Goal: Transaction & Acquisition: Purchase product/service

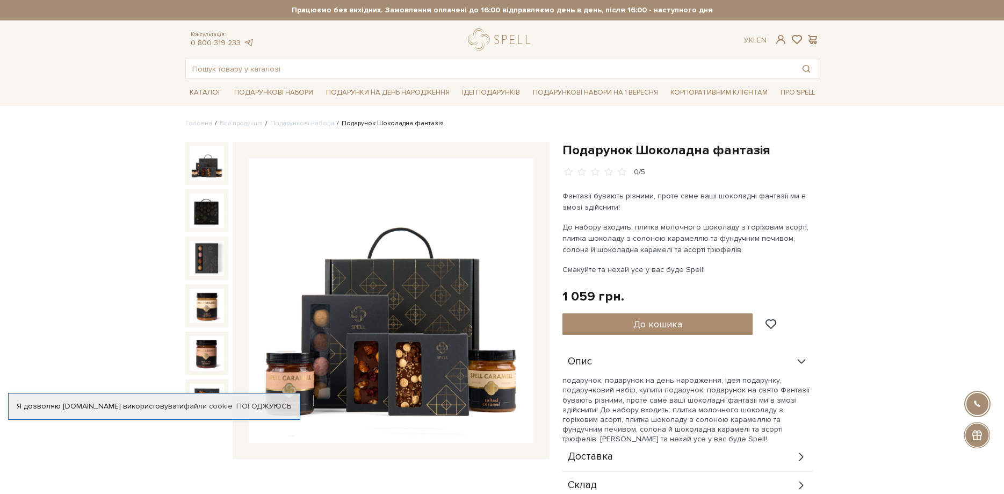
click at [689, 327] on button "До кошика" at bounding box center [657, 323] width 191 height 21
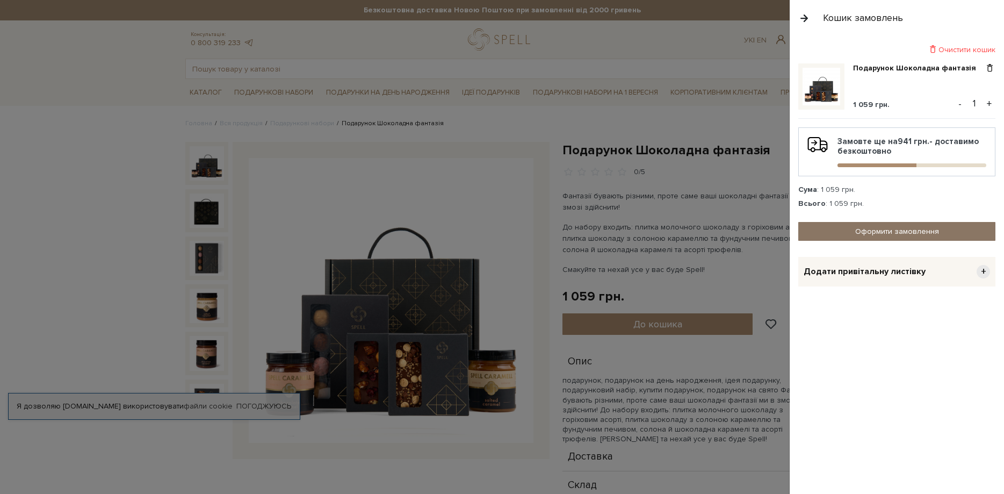
click at [873, 226] on link "Оформити замовлення" at bounding box center [896, 231] width 197 height 19
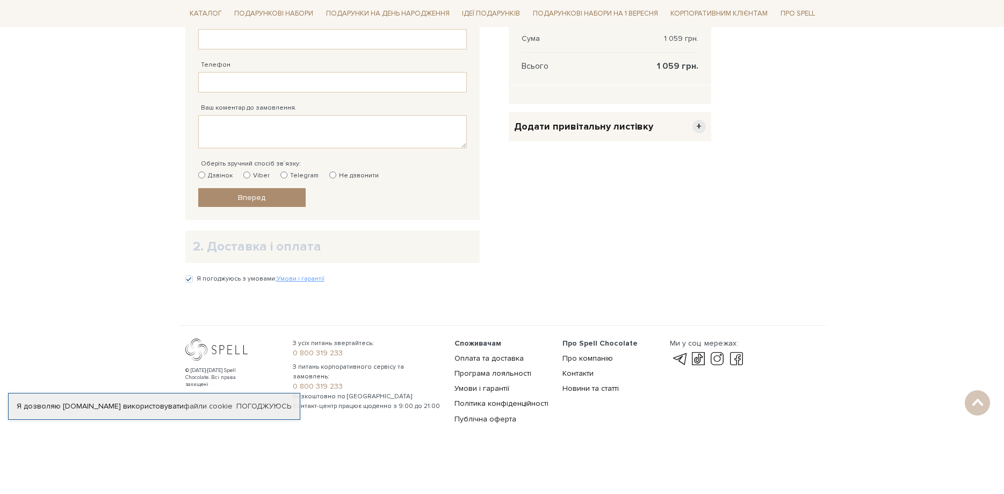
scroll to position [9, 0]
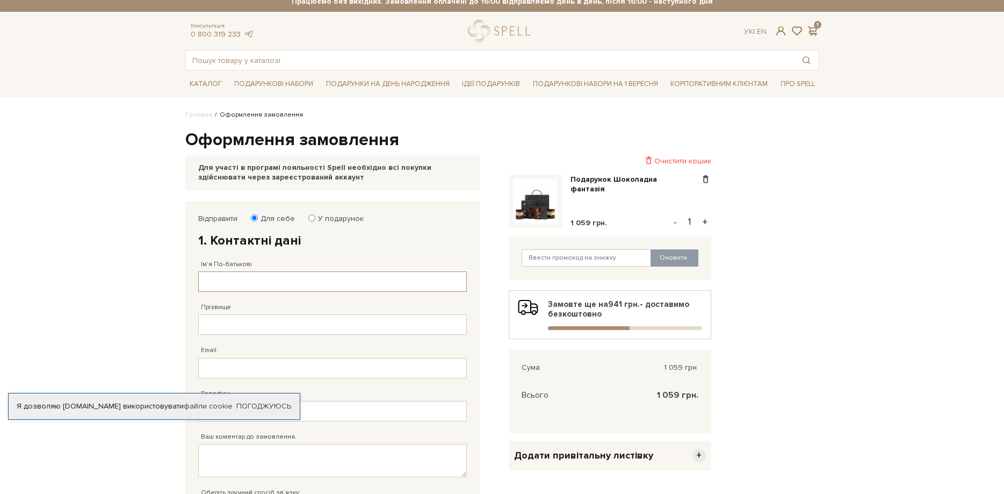
click at [288, 280] on input "Ім'я По-батькові" at bounding box center [332, 281] width 269 height 20
type input "Н"
type input "Олена Іваінвна"
click at [292, 322] on input "Прізвище" at bounding box center [332, 324] width 269 height 20
type input "Неграш"
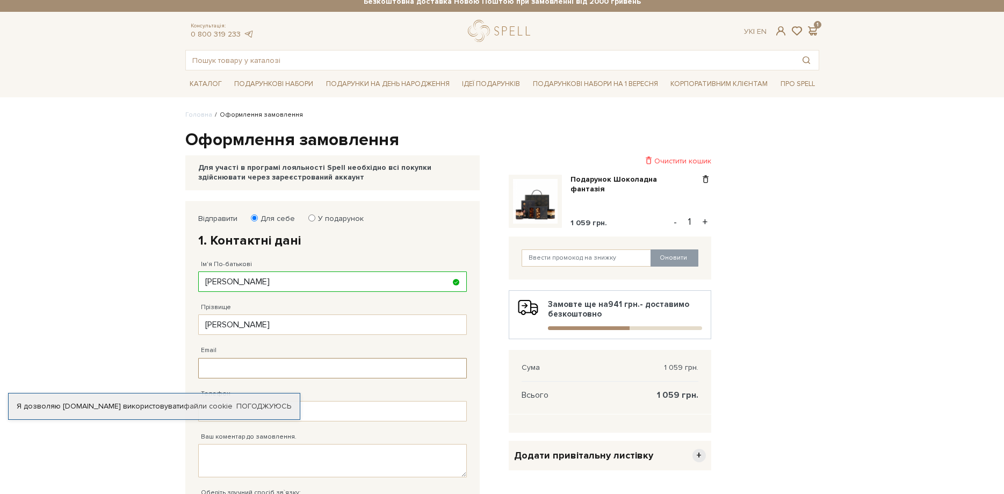
click at [289, 358] on input "Email" at bounding box center [332, 368] width 269 height 20
type input "v"
type input "bee2204@ukr.net"
click at [243, 404] on link "Погоджуюсь" at bounding box center [263, 406] width 55 height 10
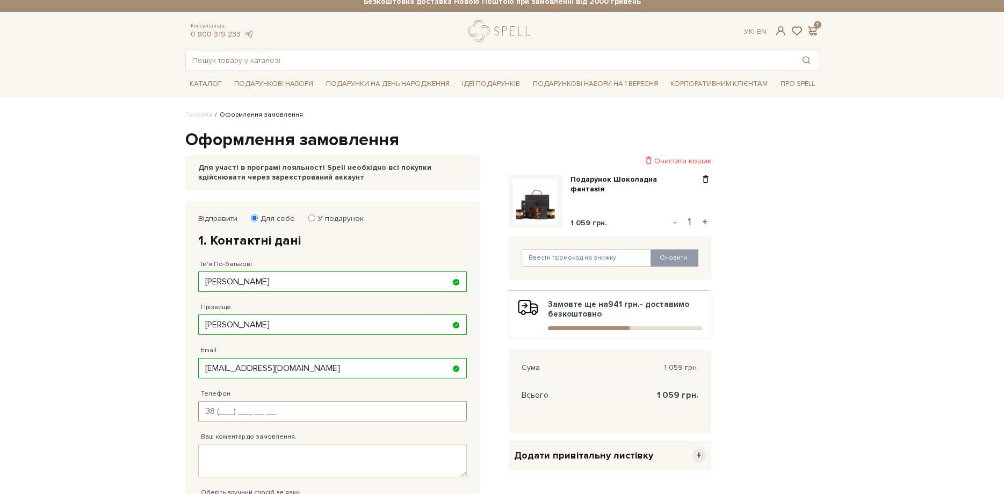
click at [227, 414] on input "Телефон" at bounding box center [332, 411] width 269 height 20
type input "38 (068) 151 79 79"
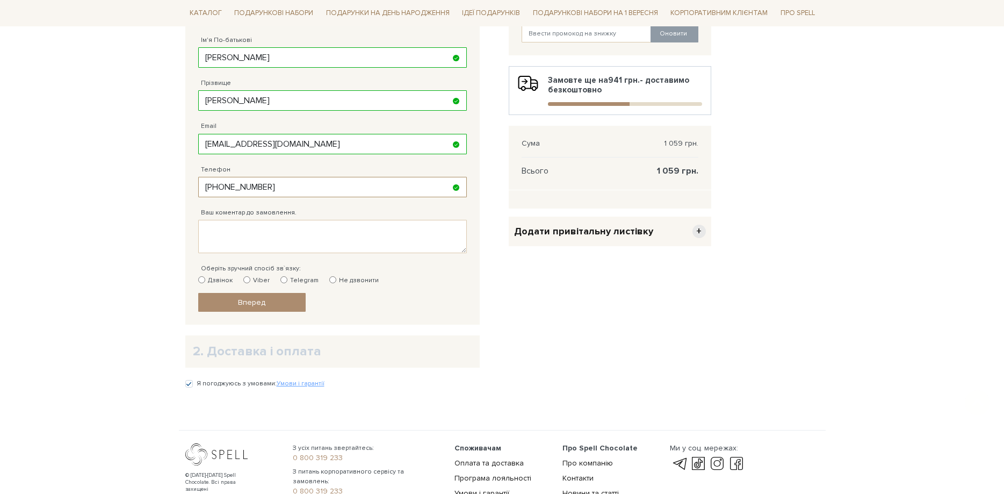
scroll to position [337, 0]
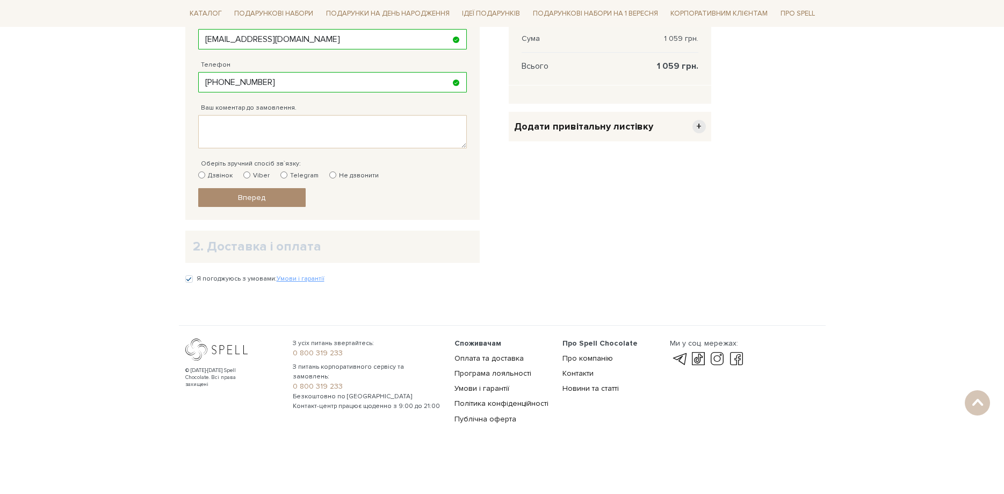
click at [211, 172] on label "Дзвінок" at bounding box center [215, 176] width 34 height 10
click at [205, 172] on input "Дзвінок" at bounding box center [201, 174] width 7 height 7
radio input "true"
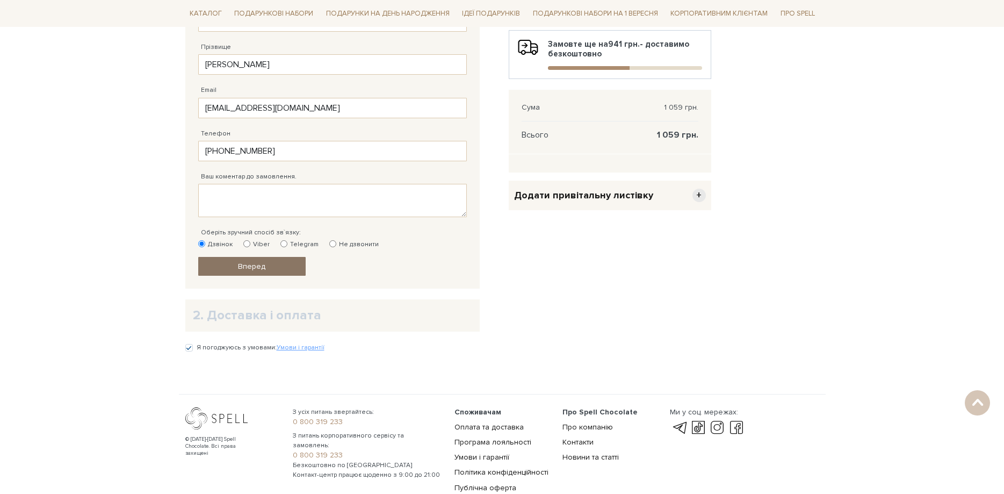
click at [258, 269] on span "Вперед" at bounding box center [251, 266] width 27 height 9
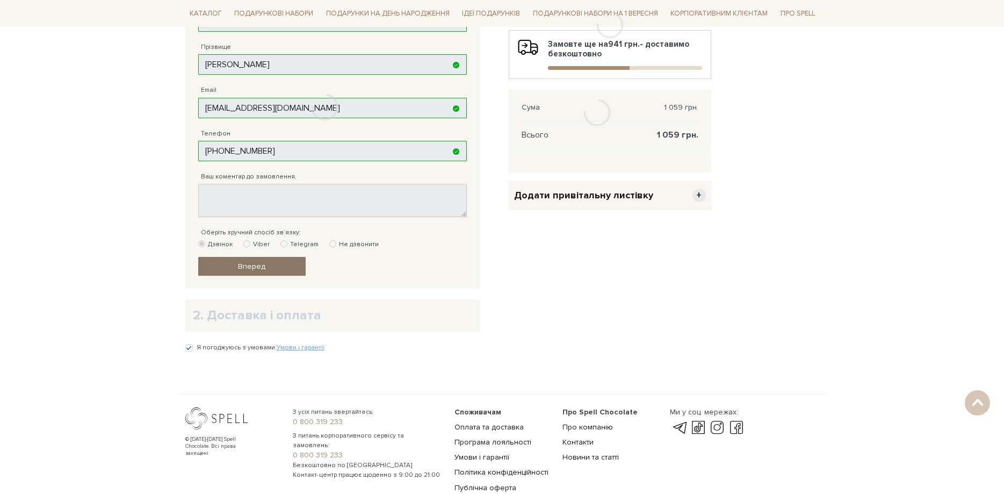
scroll to position [209, 0]
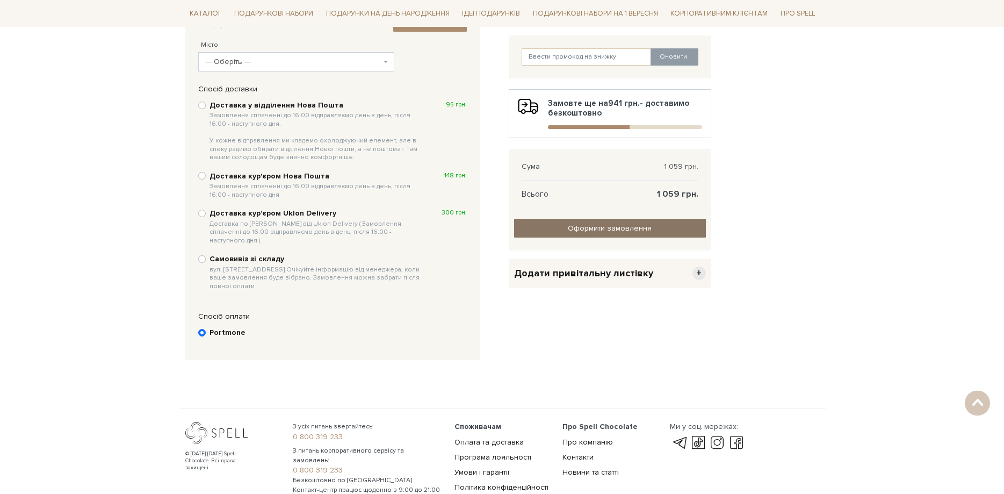
click at [619, 235] on link "Оформити замовлення" at bounding box center [610, 228] width 192 height 19
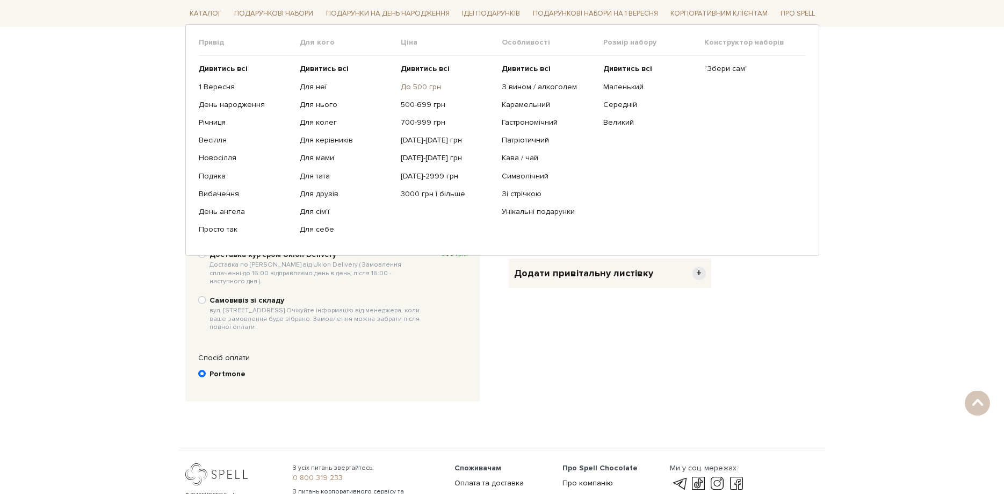
scroll to position [0, 0]
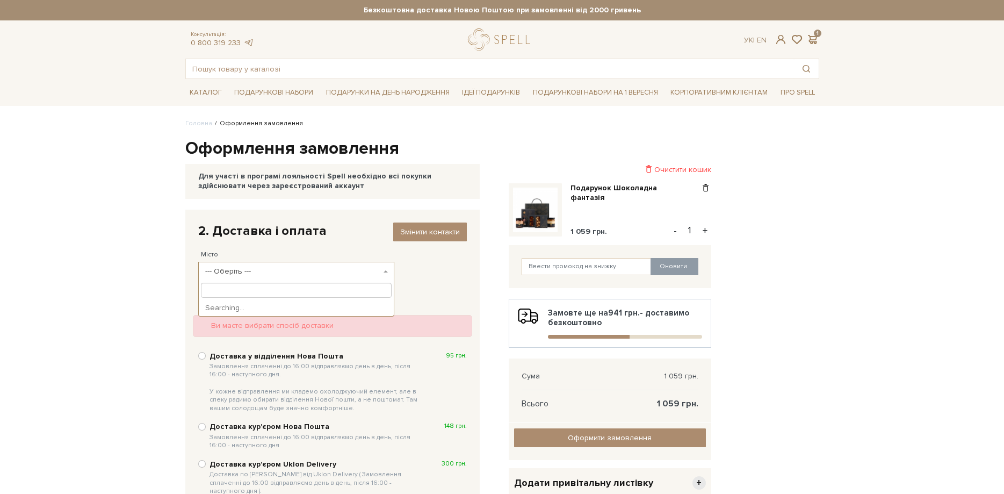
click at [382, 272] on span "--- Оберіть ---" at bounding box center [296, 271] width 196 height 19
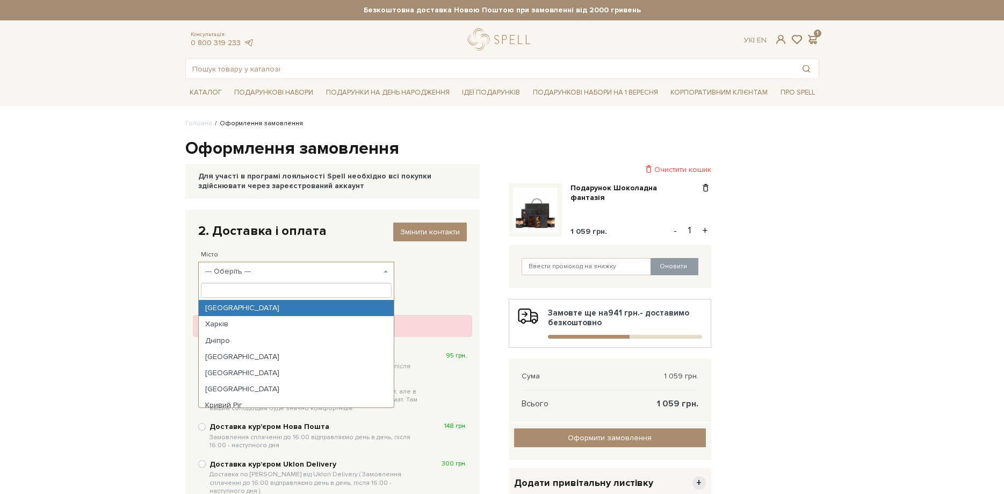
select select "Київ"
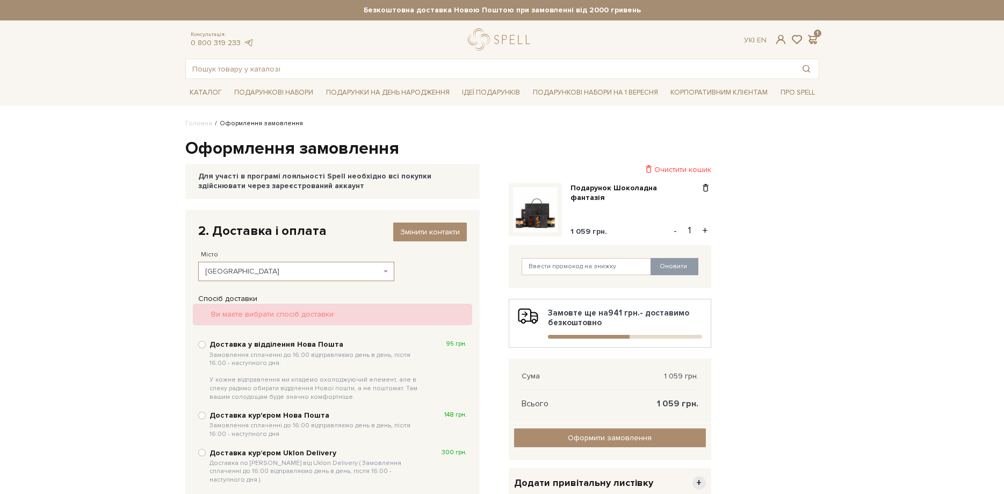
scroll to position [314, 0]
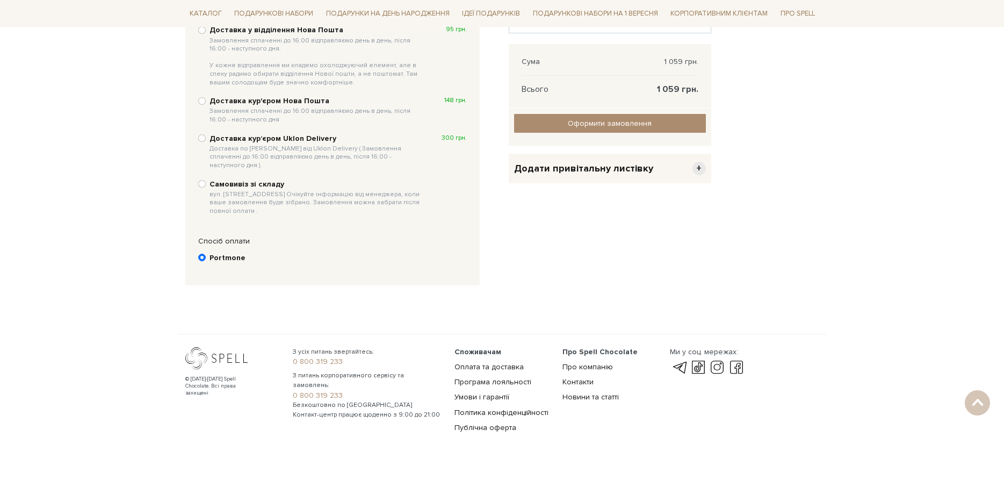
click at [245, 179] on b "Самовивіз зі складу вул. Велика Кільцева, 4-А. Очікуйте інформацію від менеджер…" at bounding box center [316, 197] width 214 height 36
click at [206, 180] on input "Самовивіз зі складу вул. Велика Кільцева, 4-А. Очікуйте інформацію від менеджер…" at bounding box center [202, 184] width 8 height 8
radio input "true"
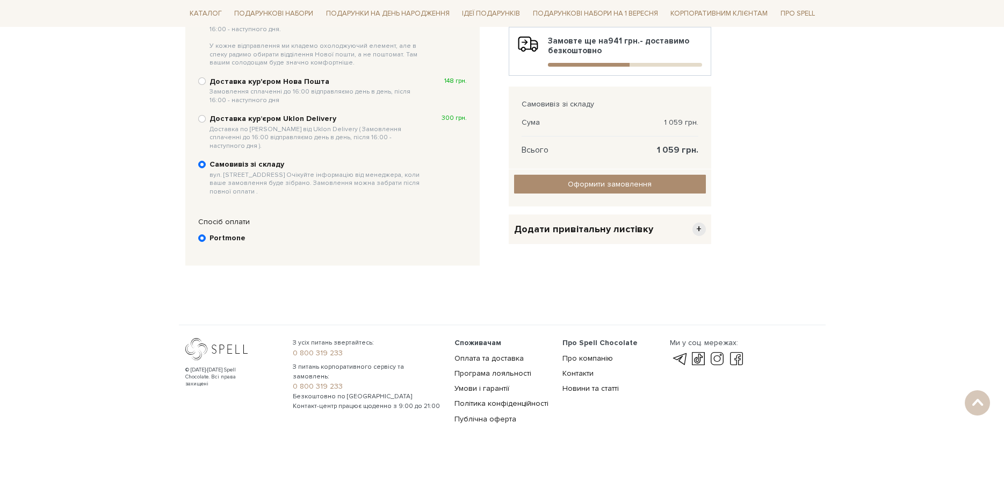
scroll to position [0, 0]
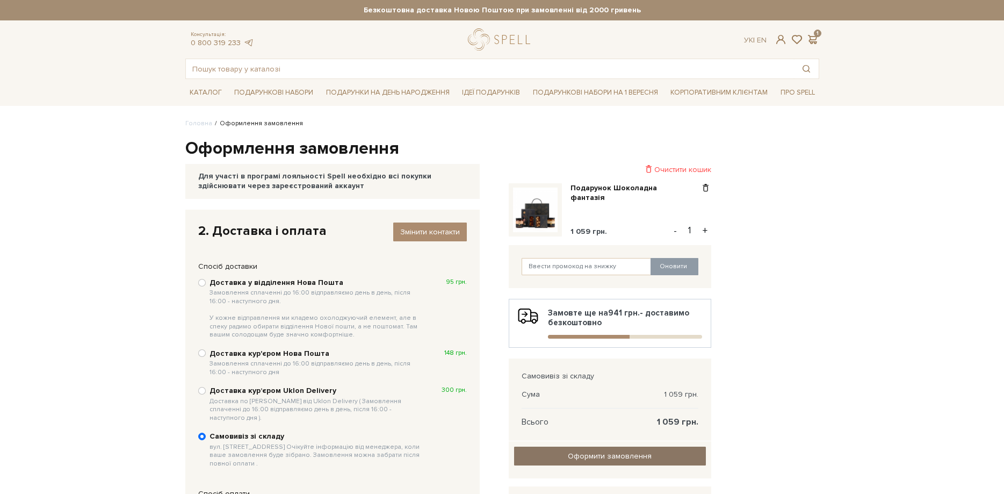
click at [648, 461] on input "Оформити замовлення" at bounding box center [610, 455] width 192 height 19
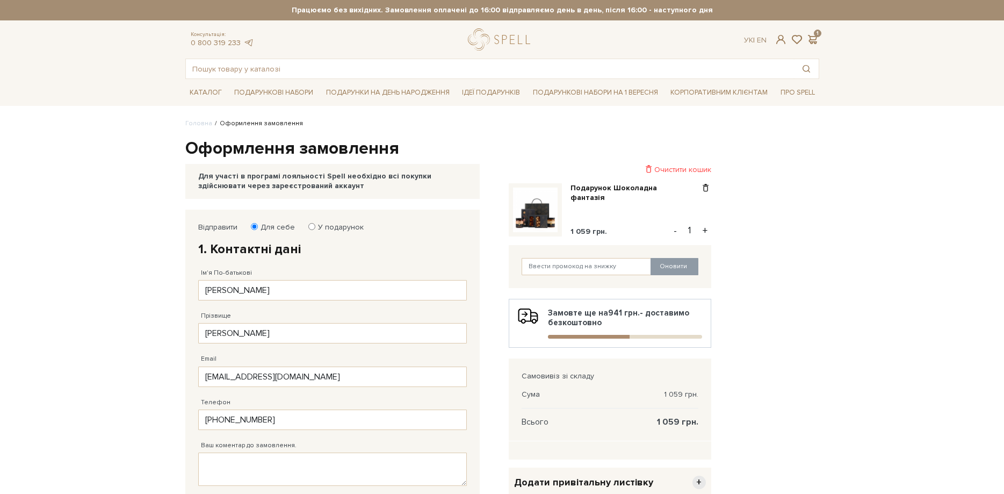
click at [535, 213] on img at bounding box center [535, 209] width 45 height 45
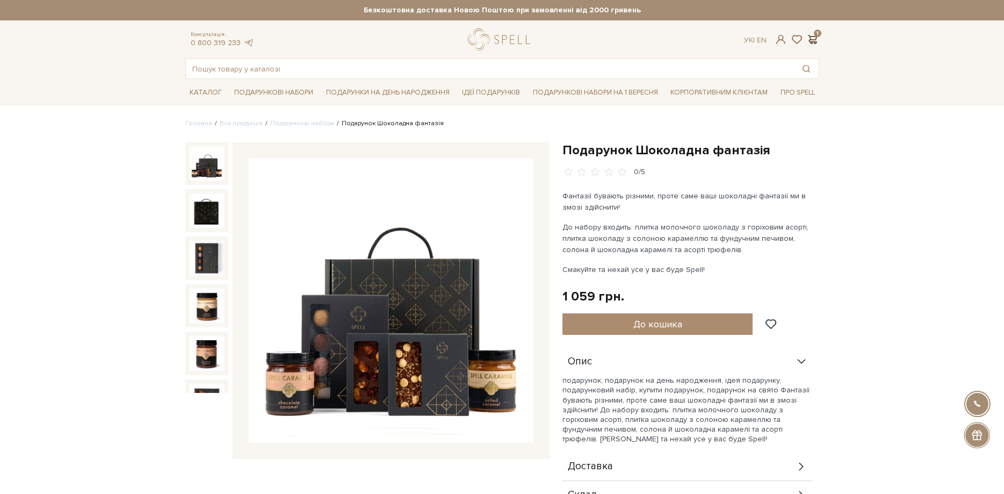
click at [812, 37] on span at bounding box center [812, 39] width 13 height 11
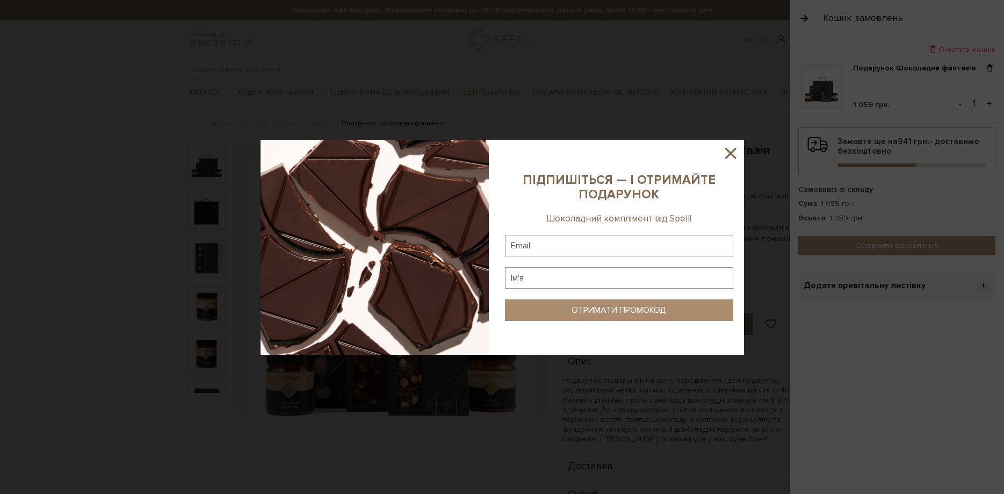
click at [736, 153] on icon at bounding box center [730, 153] width 18 height 18
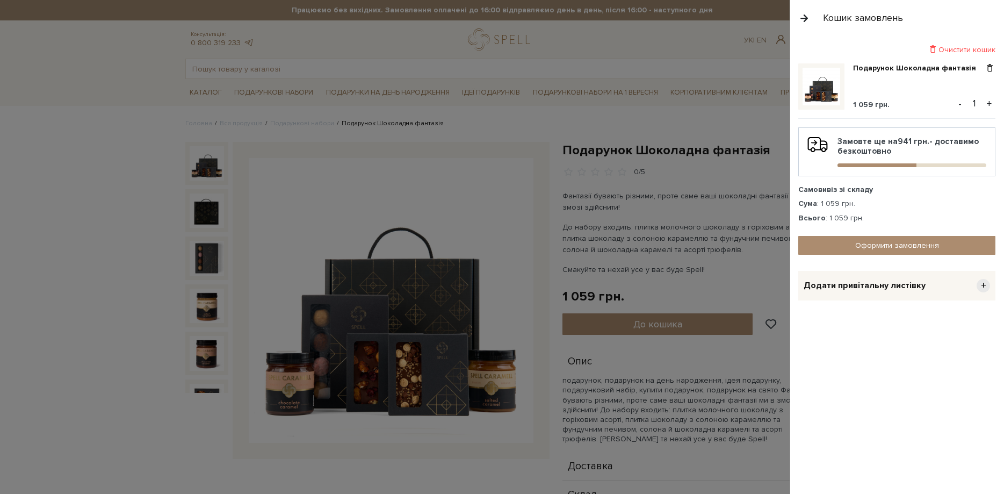
click at [657, 42] on div at bounding box center [502, 247] width 1004 height 494
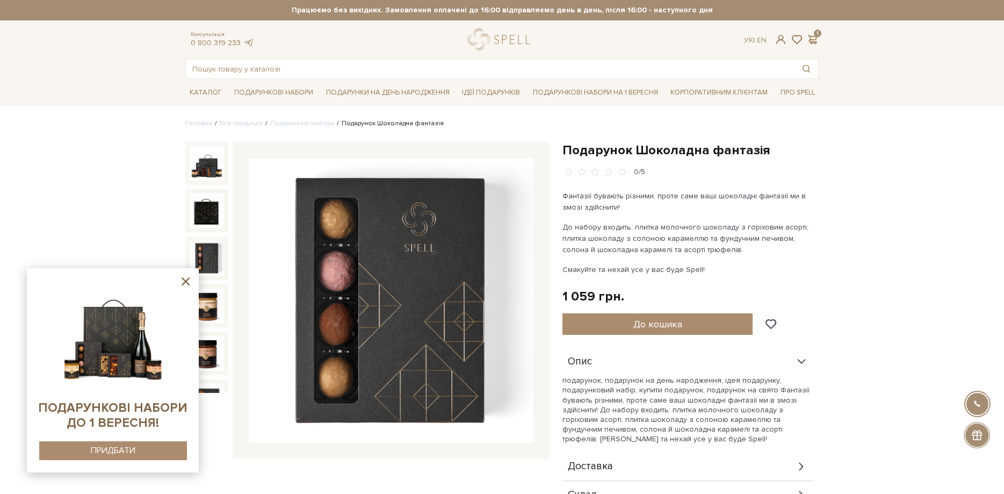
click at [184, 277] on icon at bounding box center [185, 280] width 13 height 13
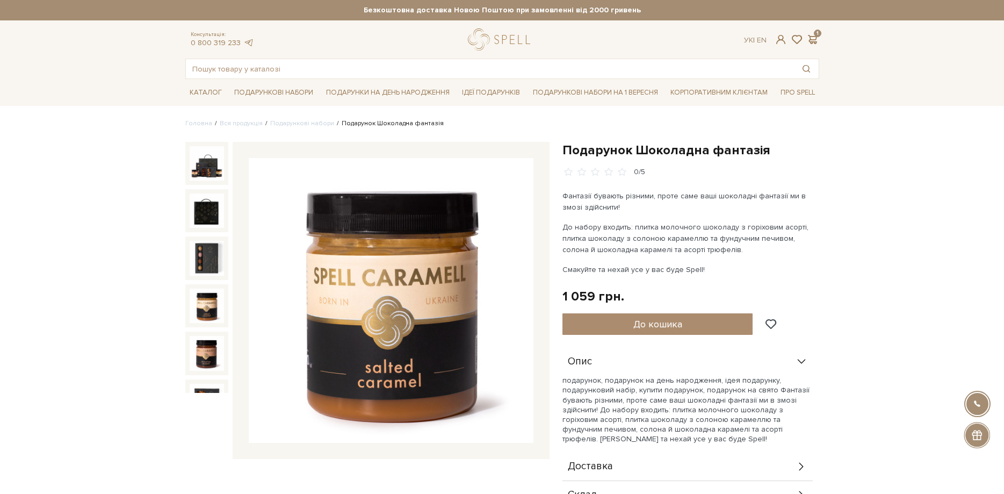
click at [208, 312] on img at bounding box center [207, 305] width 34 height 34
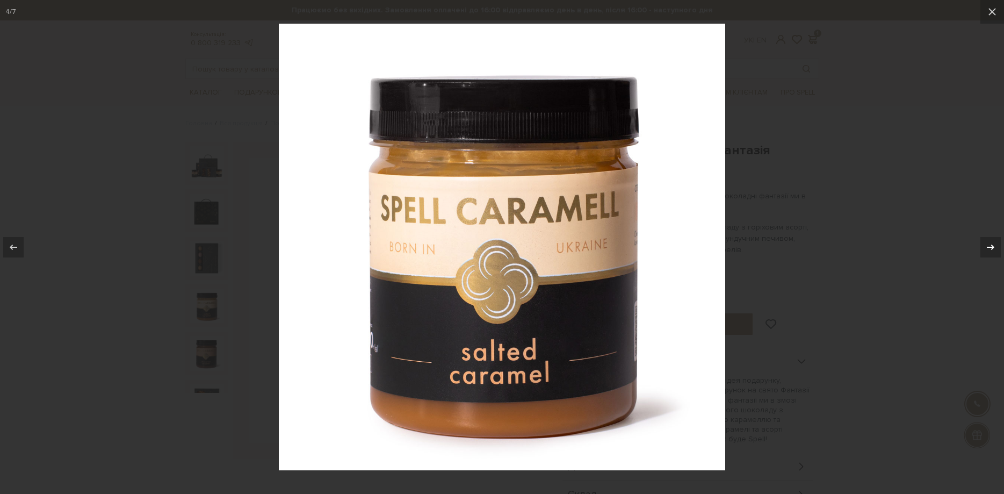
click at [994, 244] on icon at bounding box center [990, 247] width 13 height 13
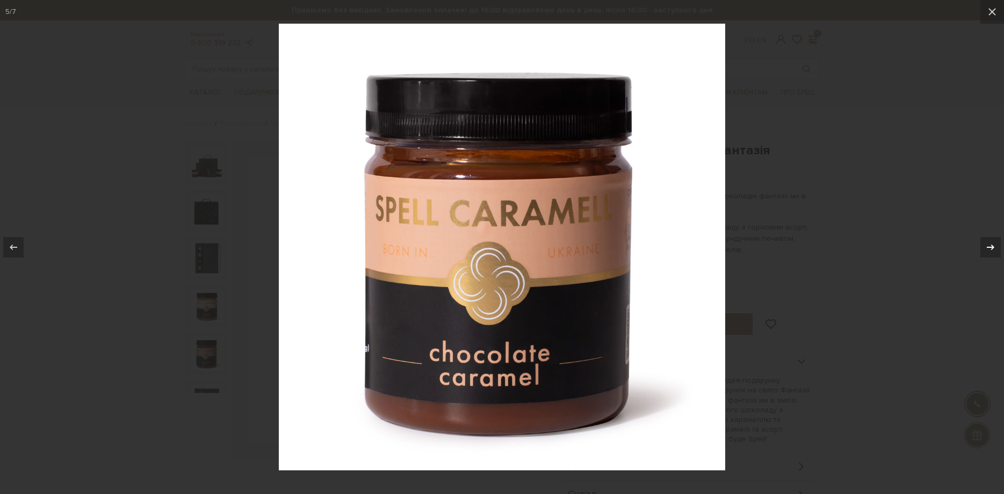
click at [997, 247] on div at bounding box center [990, 247] width 20 height 20
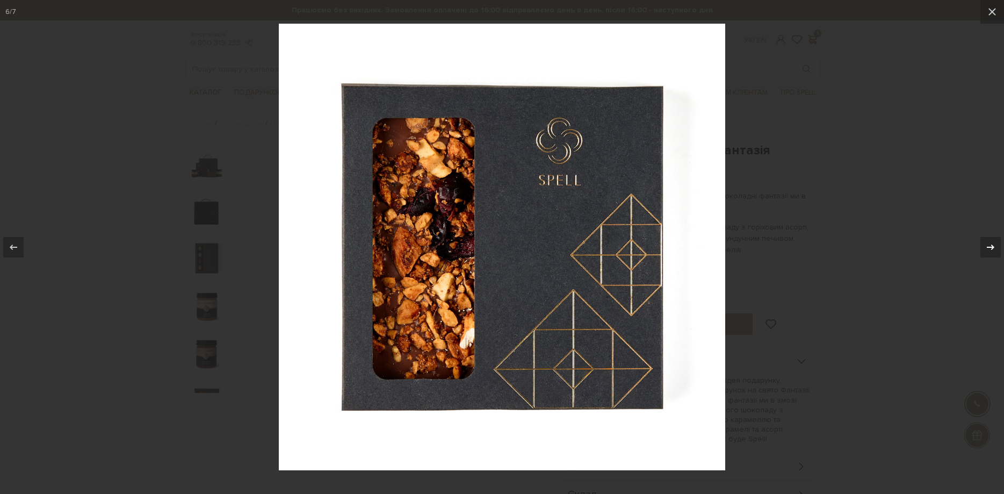
click at [997, 247] on div at bounding box center [990, 247] width 20 height 20
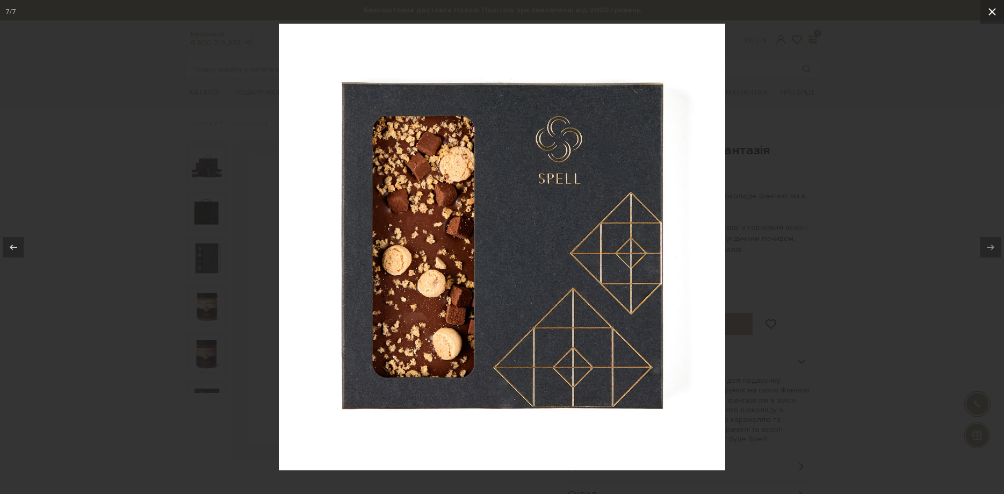
click at [986, 11] on icon at bounding box center [992, 11] width 13 height 13
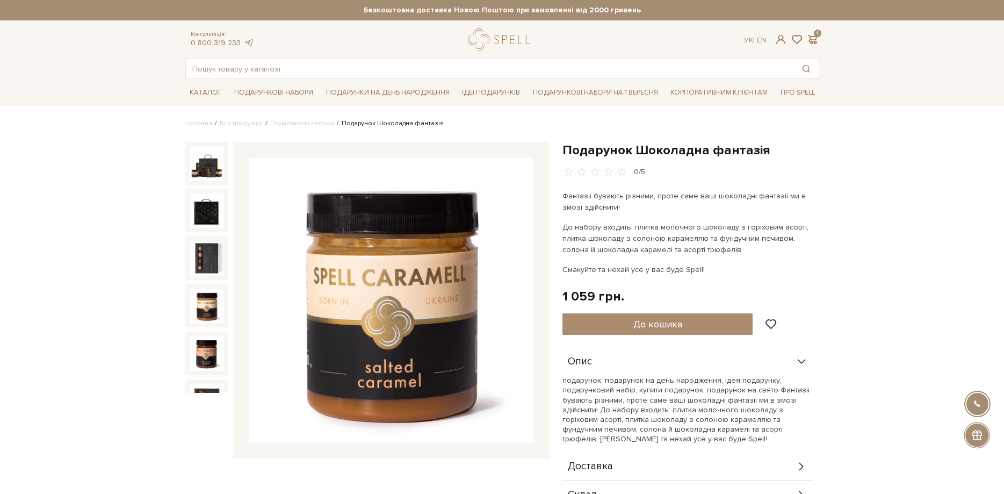
scroll to position [82, 0]
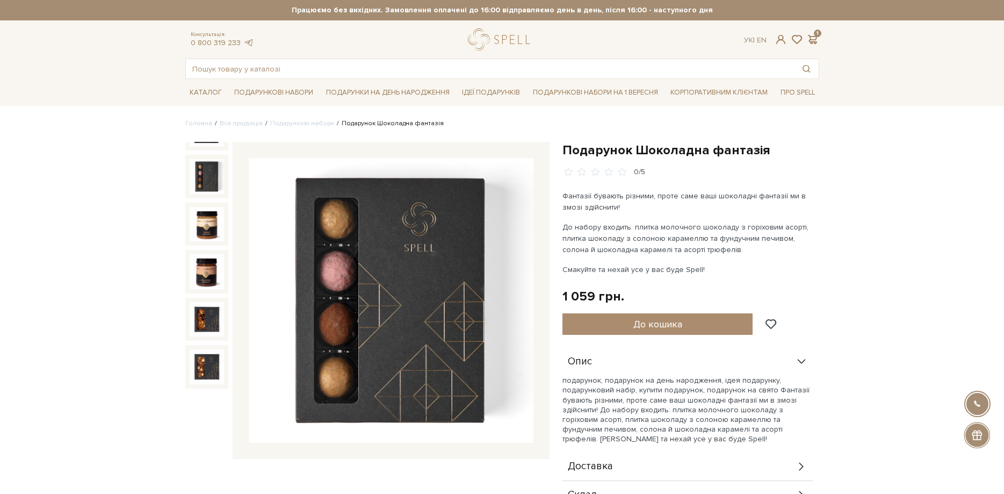
click at [192, 166] on img at bounding box center [207, 176] width 34 height 34
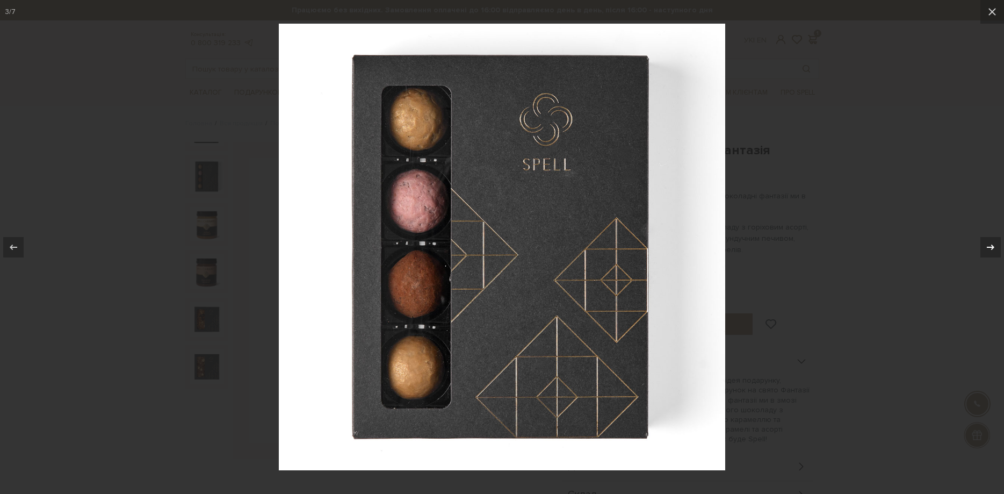
click at [984, 244] on div at bounding box center [990, 247] width 20 height 20
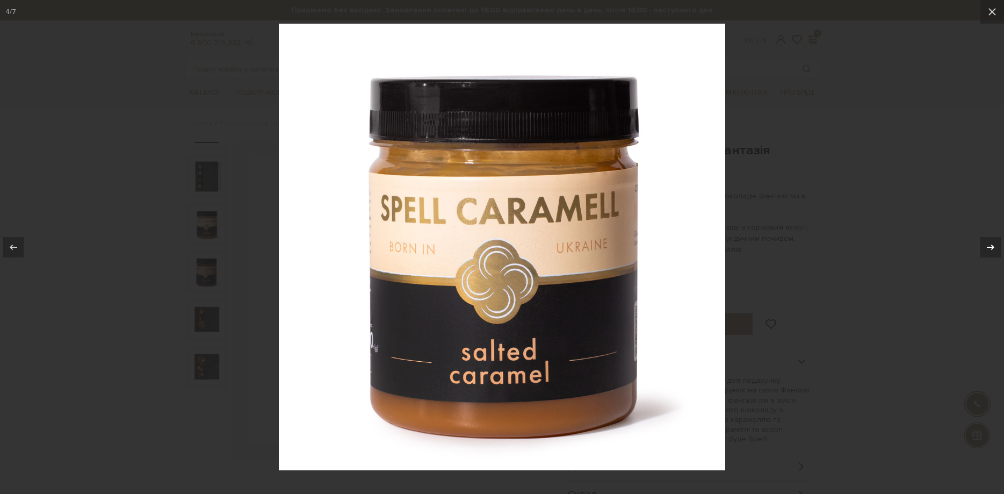
click at [984, 244] on icon at bounding box center [990, 247] width 13 height 13
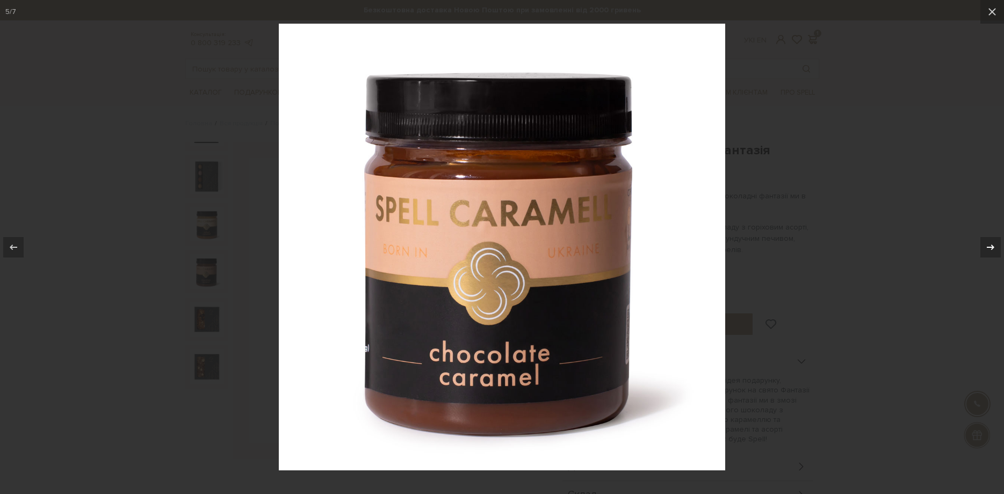
click at [984, 244] on icon at bounding box center [990, 247] width 13 height 13
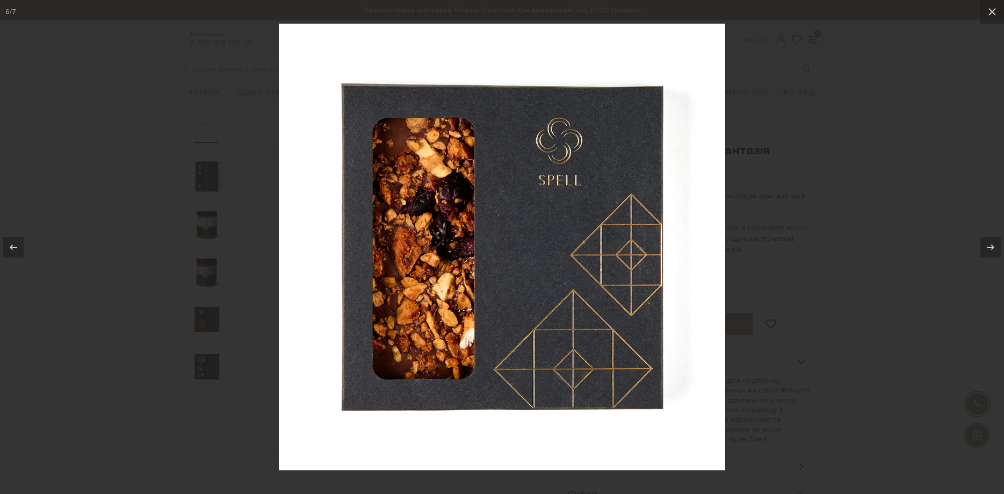
click at [860, 310] on div at bounding box center [502, 247] width 1004 height 494
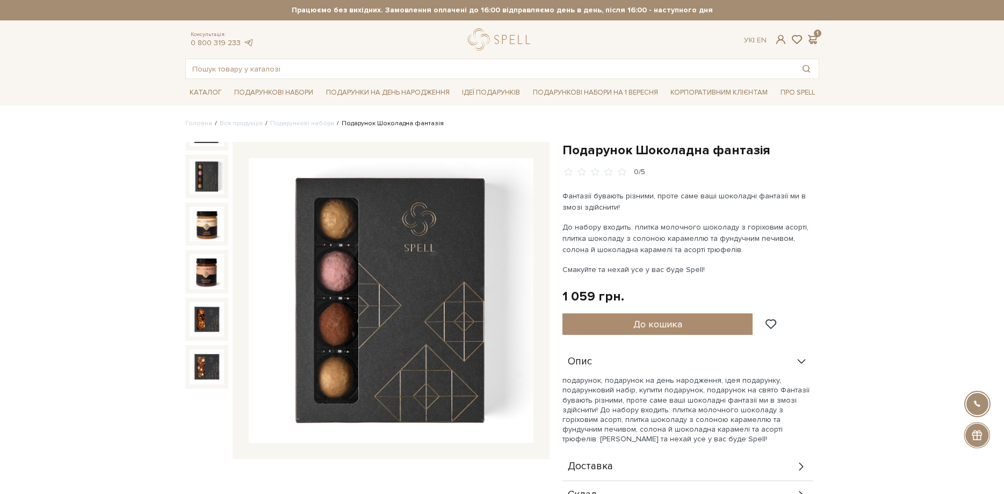
click at [197, 165] on img at bounding box center [207, 176] width 34 height 34
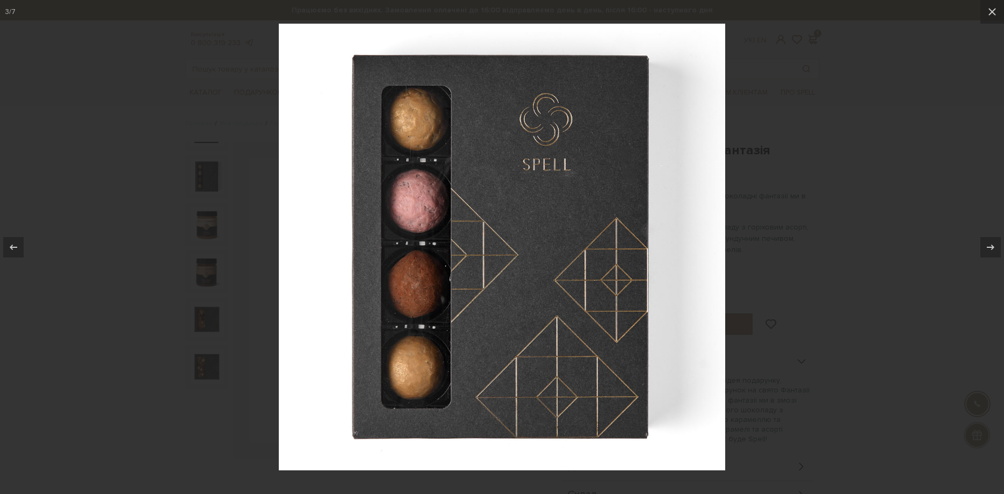
click at [899, 284] on div at bounding box center [502, 247] width 1004 height 494
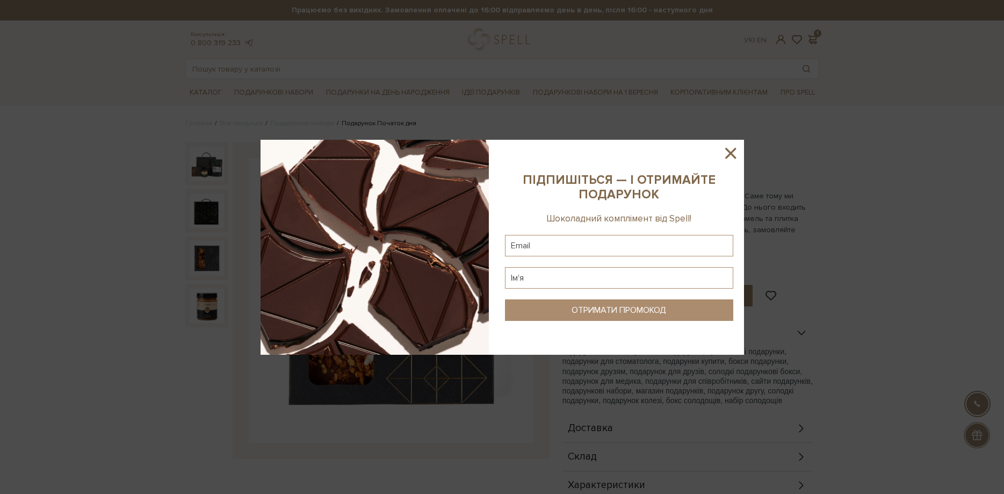
click at [734, 148] on icon at bounding box center [730, 153] width 18 height 18
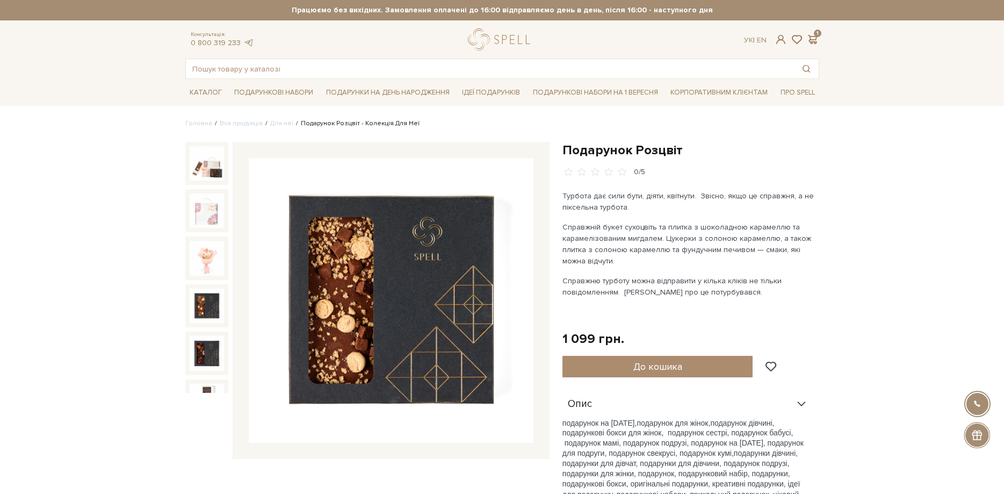
click at [200, 302] on img at bounding box center [207, 305] width 34 height 34
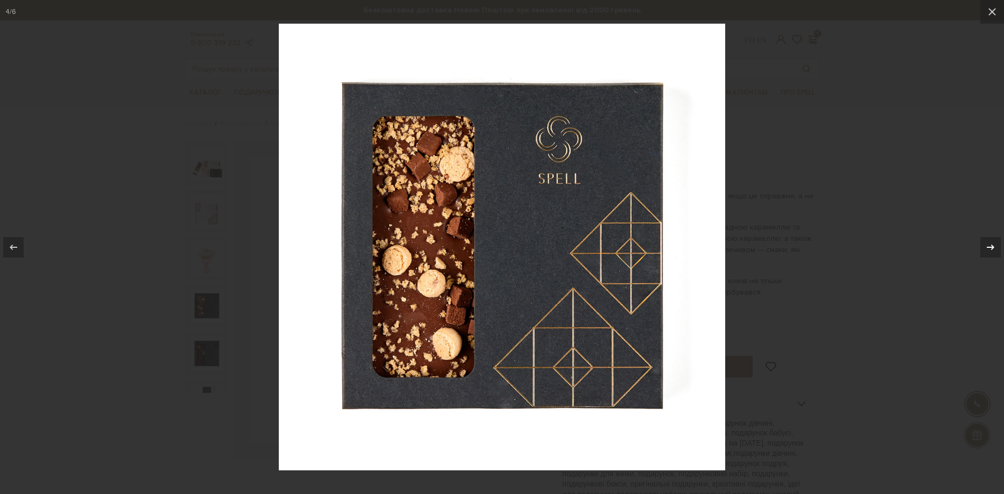
click at [992, 248] on icon at bounding box center [990, 247] width 13 height 13
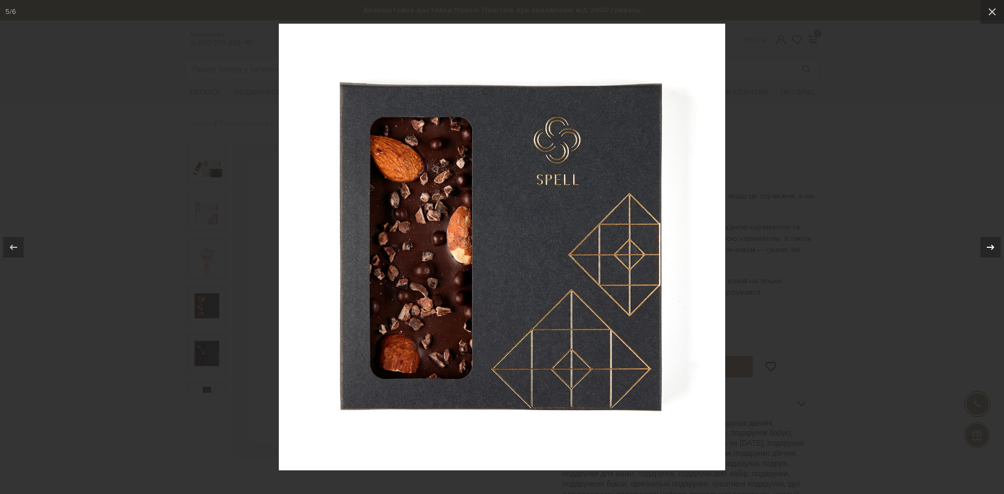
click at [992, 248] on icon at bounding box center [990, 247] width 13 height 13
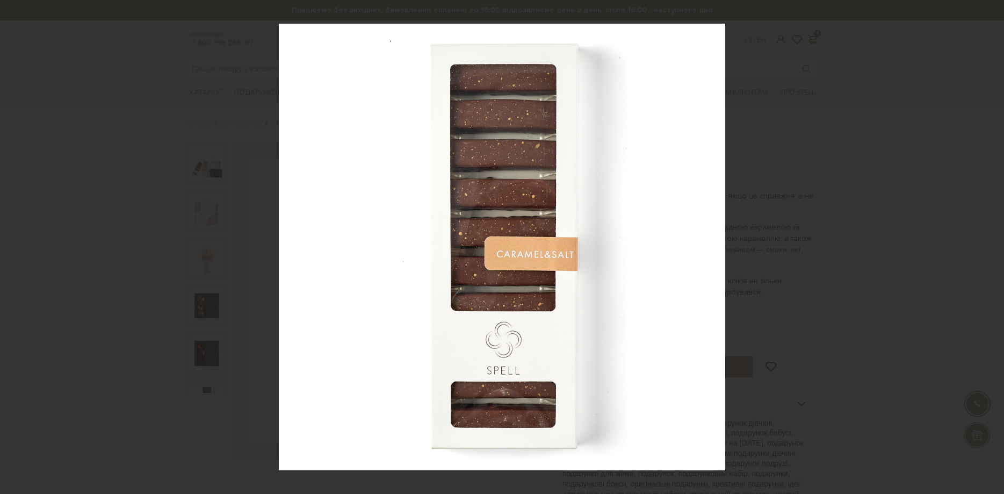
click at [992, 248] on div "6 / 6" at bounding box center [502, 247] width 1004 height 494
click at [851, 164] on div at bounding box center [502, 247] width 1004 height 494
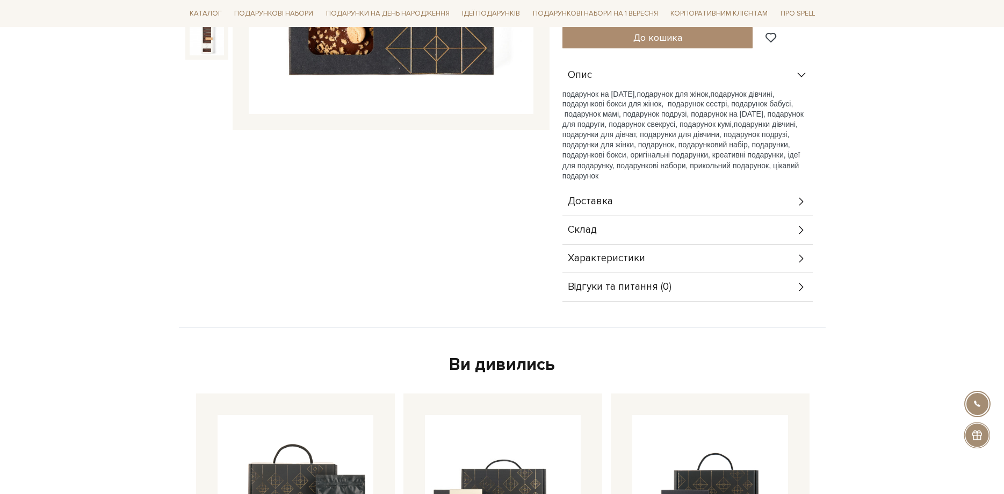
scroll to position [986, 0]
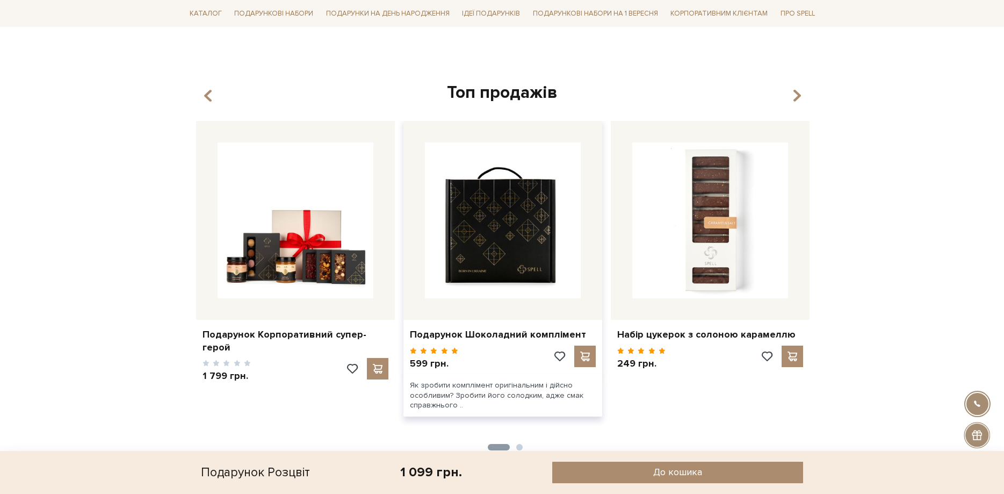
click at [536, 234] on img at bounding box center [503, 220] width 156 height 156
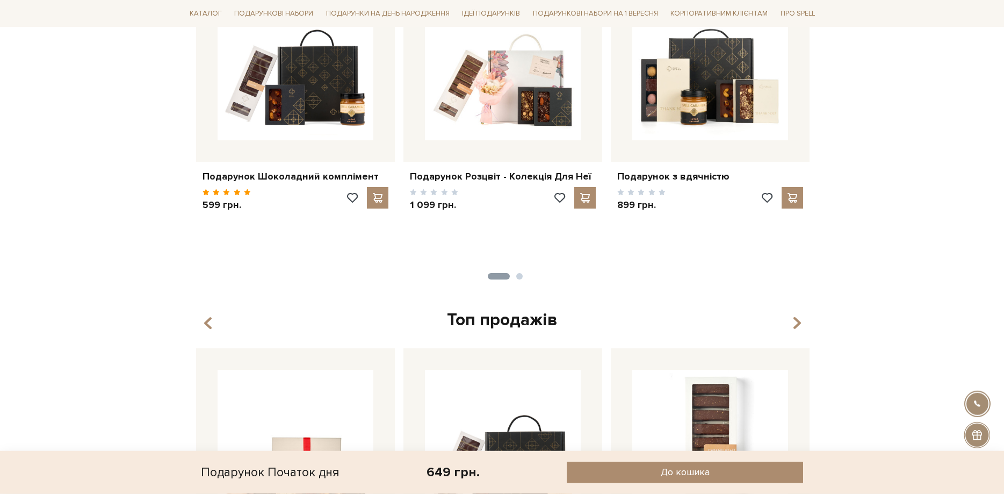
scroll to position [657, 0]
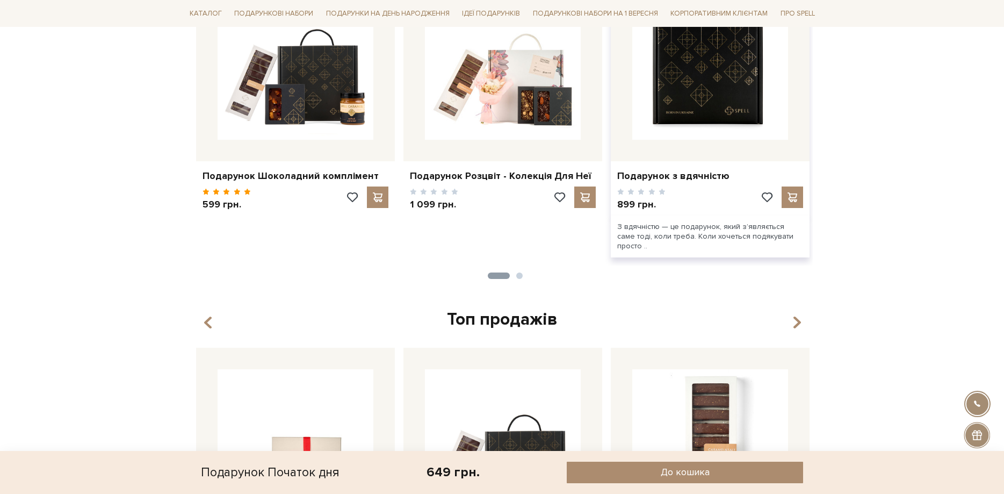
click at [705, 82] on img at bounding box center [710, 62] width 156 height 156
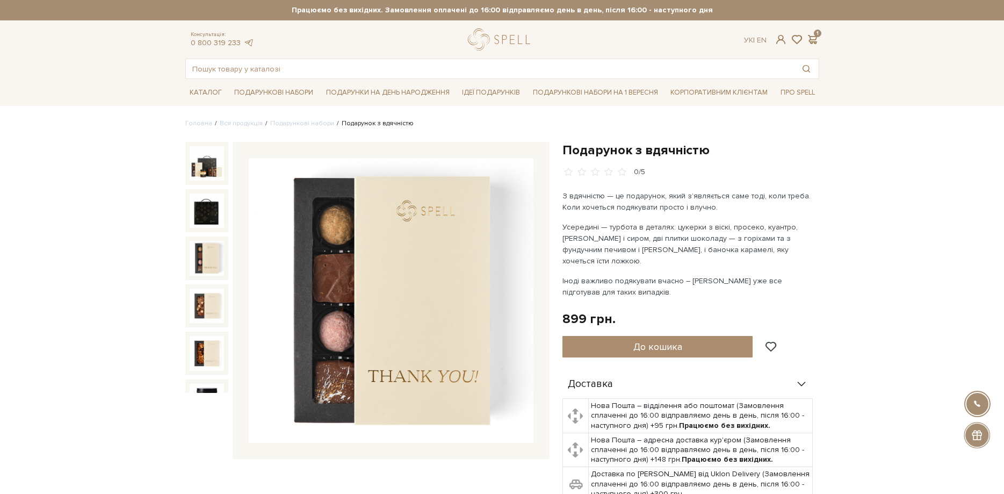
click at [199, 256] on img at bounding box center [207, 258] width 34 height 34
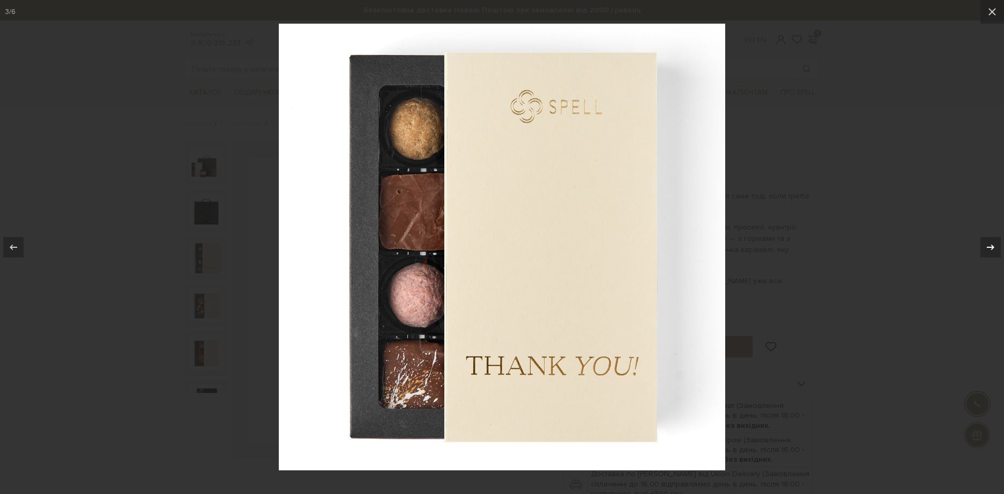
click at [994, 247] on icon at bounding box center [991, 246] width 8 height 5
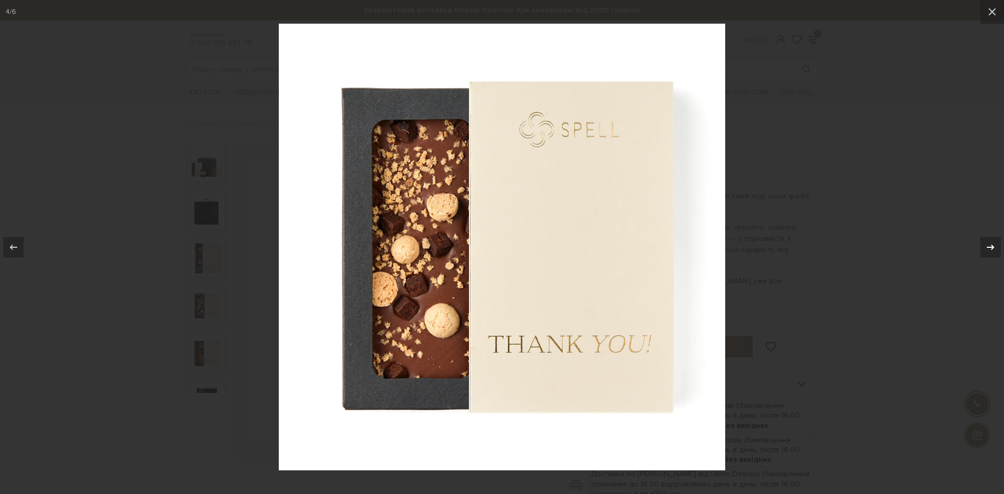
click at [994, 247] on icon at bounding box center [991, 246] width 8 height 5
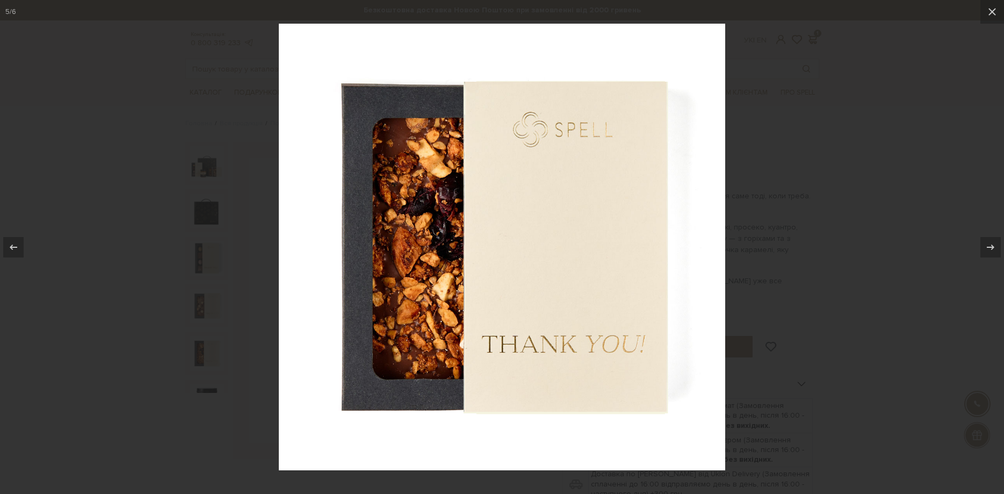
click at [899, 157] on div at bounding box center [502, 247] width 1004 height 494
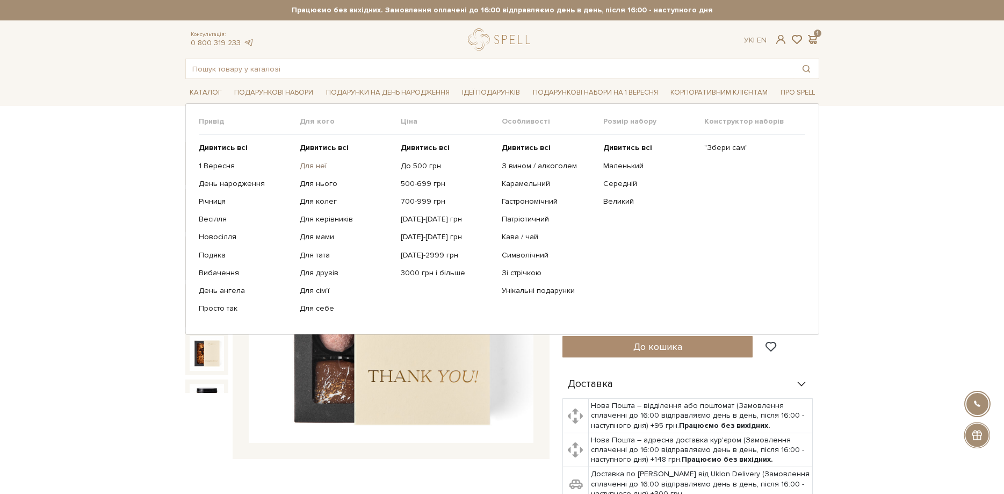
click at [310, 163] on link "Для неї" at bounding box center [346, 166] width 93 height 10
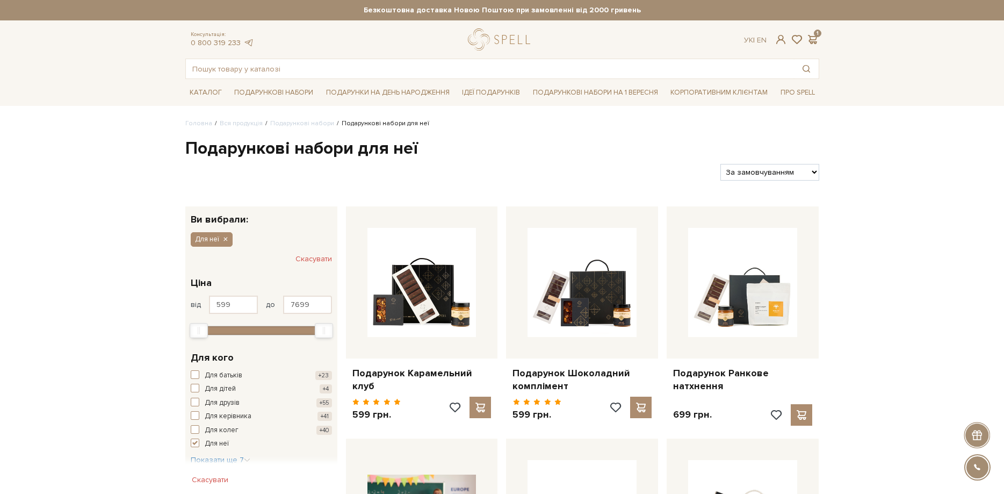
click at [322, 327] on div "Max" at bounding box center [323, 330] width 17 height 14
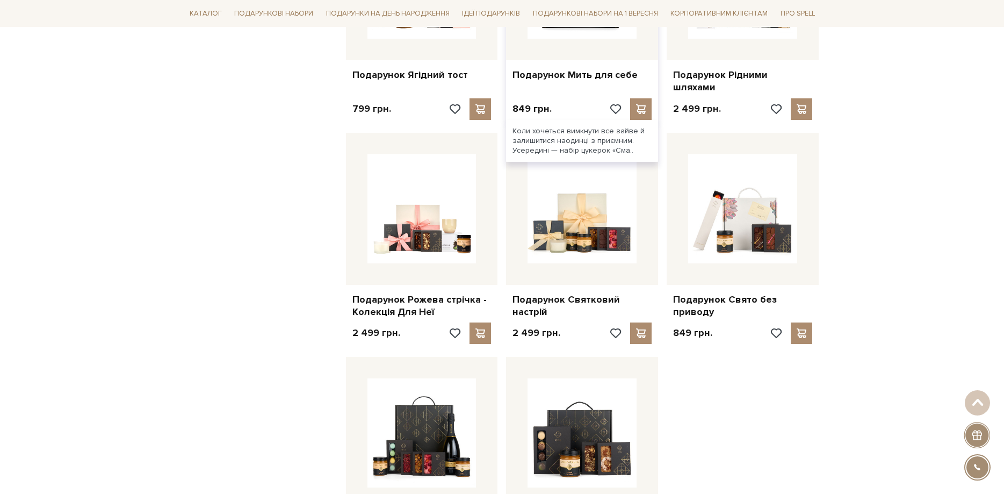
scroll to position [1315, 0]
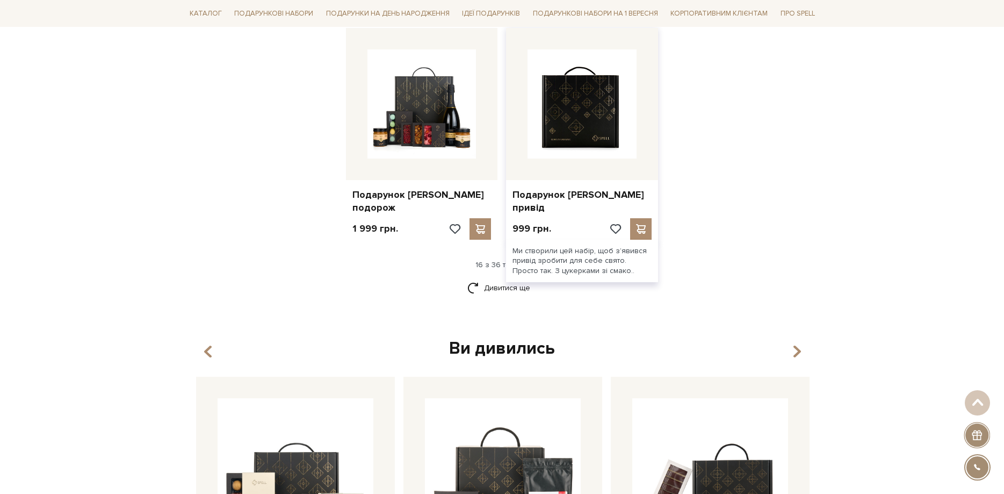
click at [550, 91] on img at bounding box center [581, 103] width 109 height 109
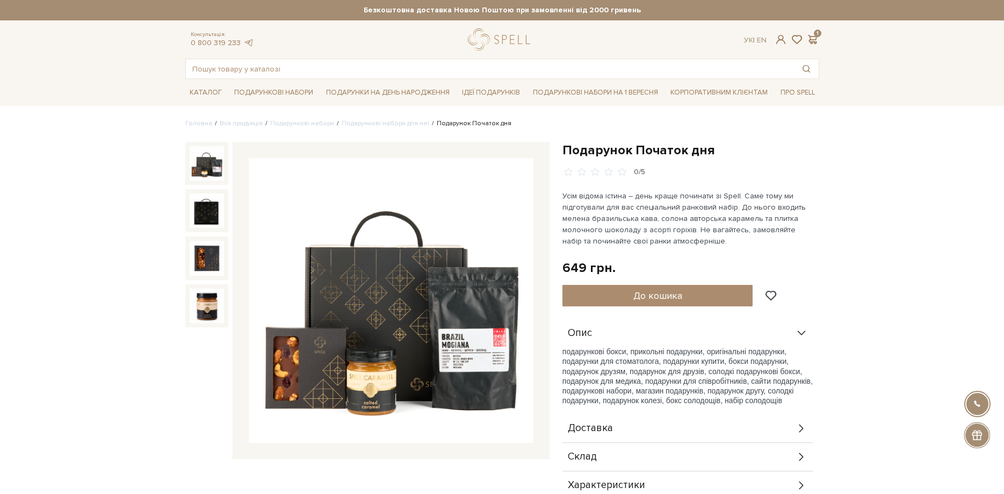
click at [492, 375] on img at bounding box center [391, 300] width 285 height 285
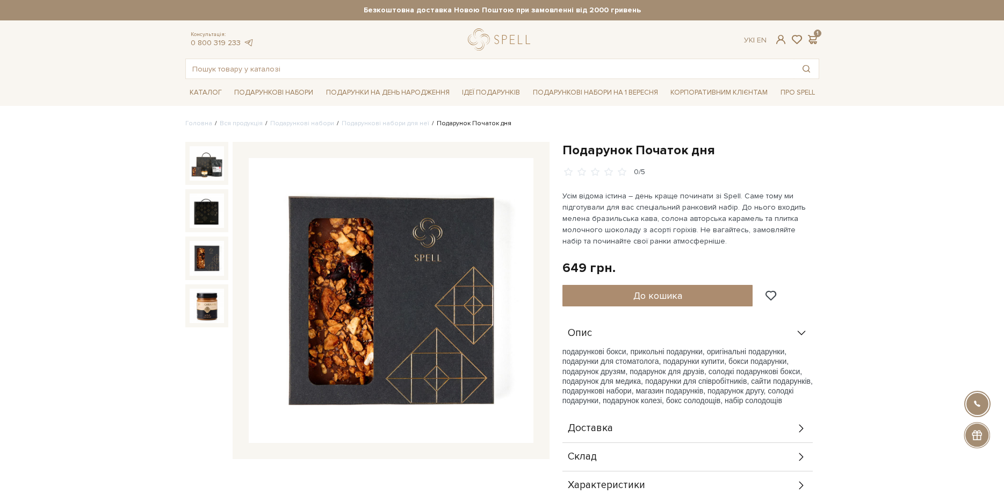
click at [201, 252] on img at bounding box center [207, 258] width 34 height 34
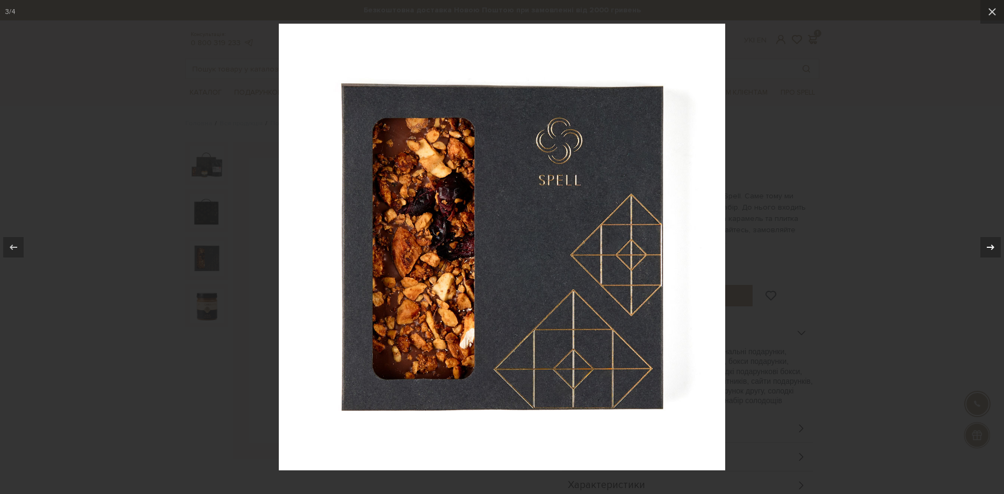
click at [994, 240] on div at bounding box center [990, 247] width 20 height 20
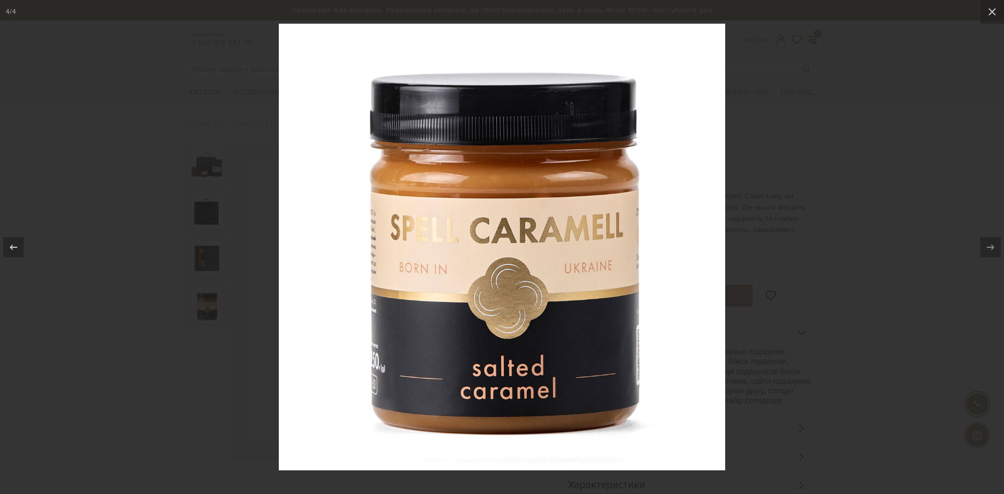
click at [929, 167] on div at bounding box center [502, 247] width 1004 height 494
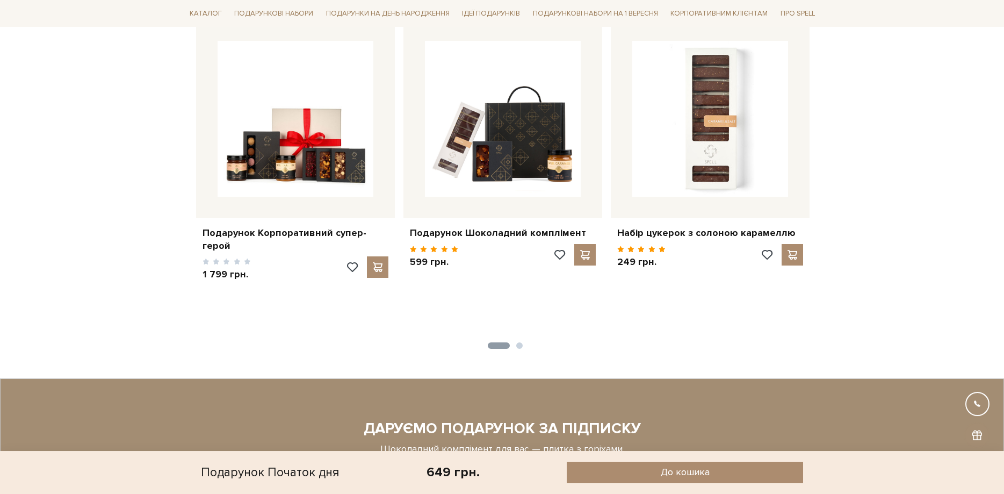
scroll to position [986, 0]
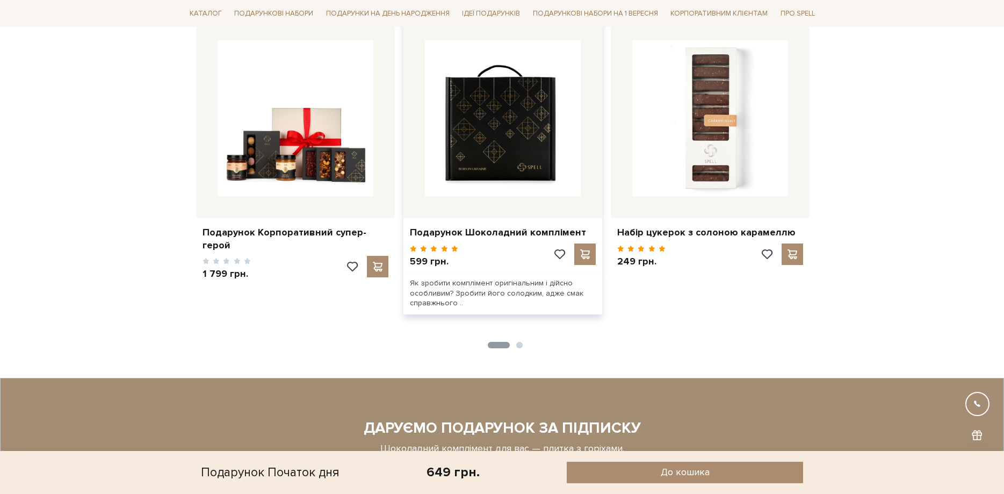
click at [534, 136] on img at bounding box center [503, 118] width 156 height 156
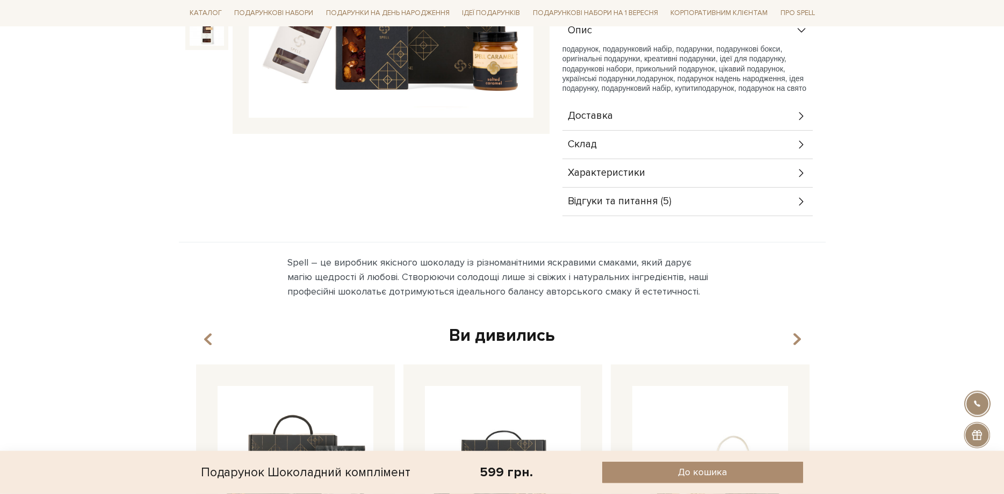
scroll to position [329, 0]
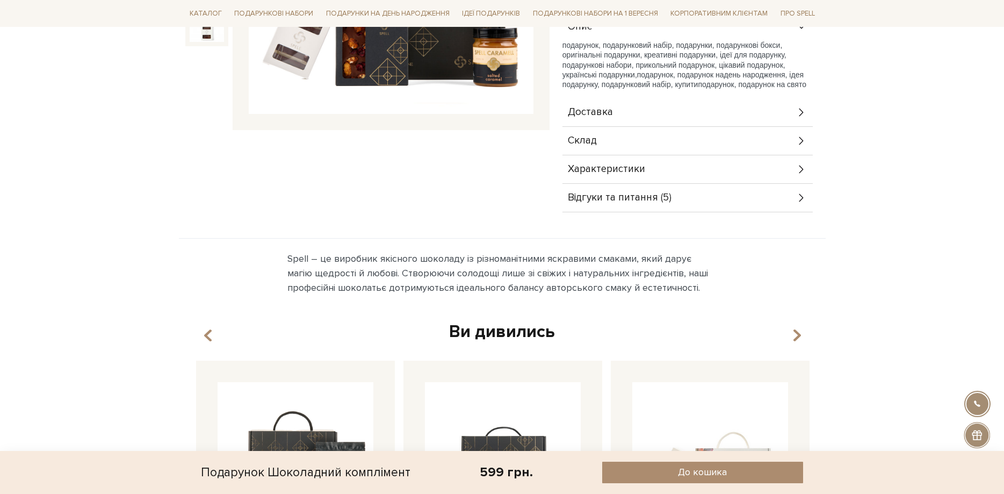
click at [610, 139] on div "Склад" at bounding box center [687, 141] width 250 height 28
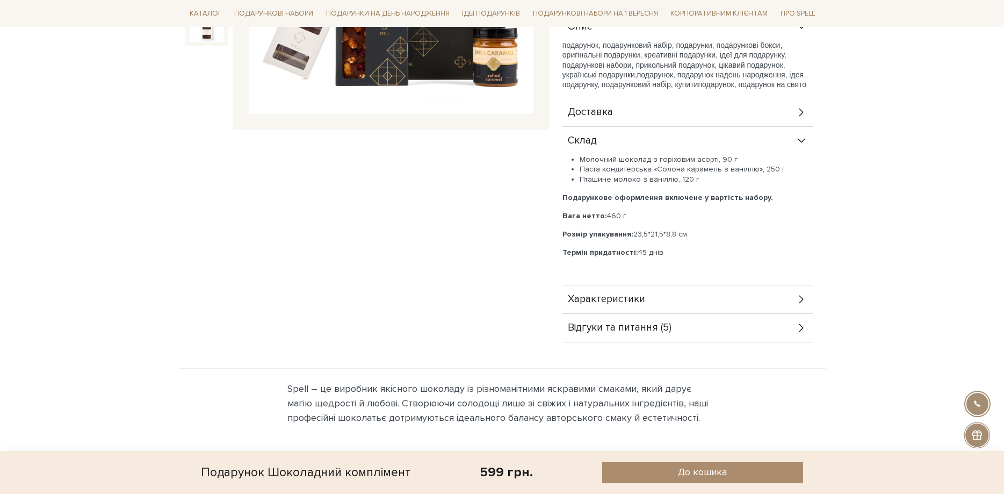
click at [642, 304] on span "Характеристики" at bounding box center [606, 299] width 77 height 10
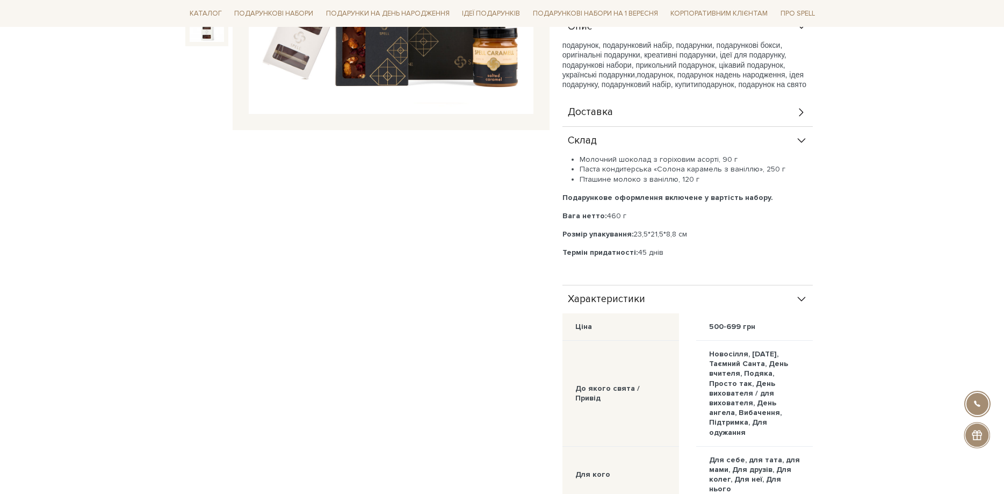
scroll to position [0, 0]
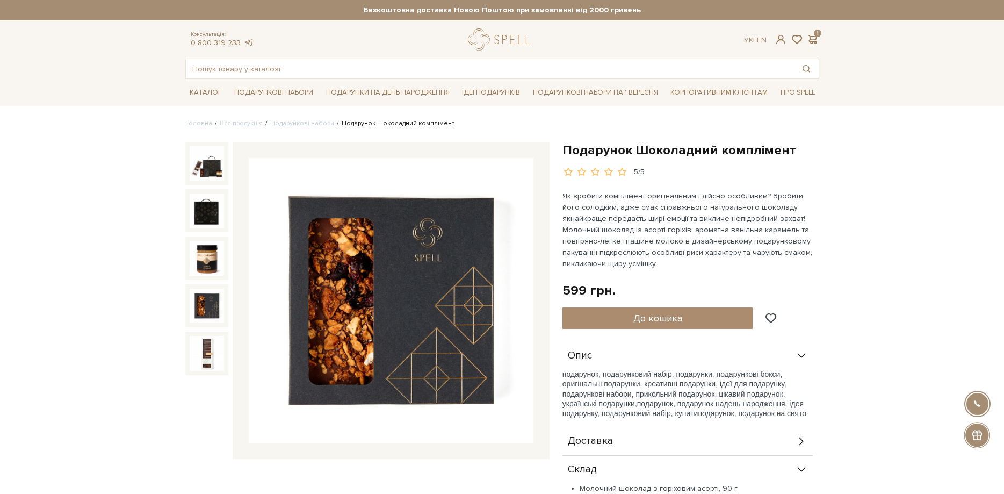
click at [202, 307] on img at bounding box center [207, 305] width 34 height 34
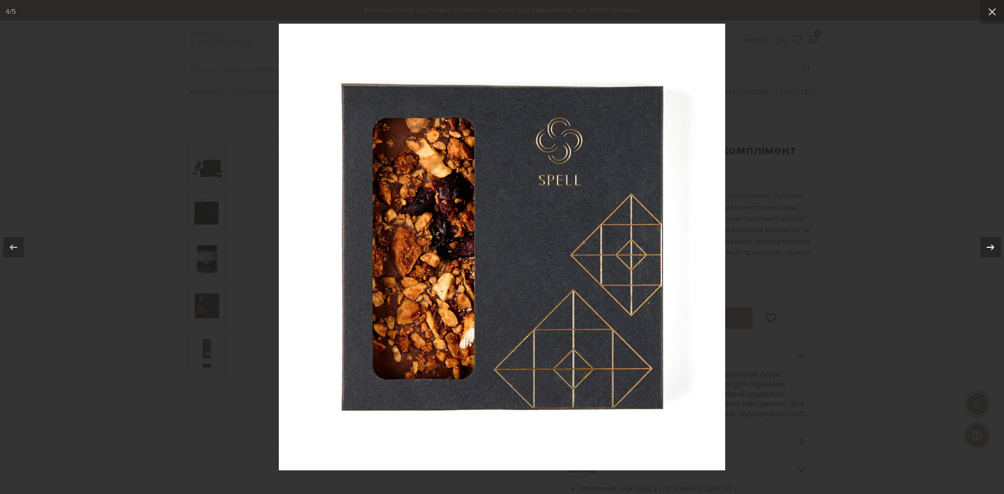
click at [993, 247] on icon at bounding box center [991, 246] width 8 height 5
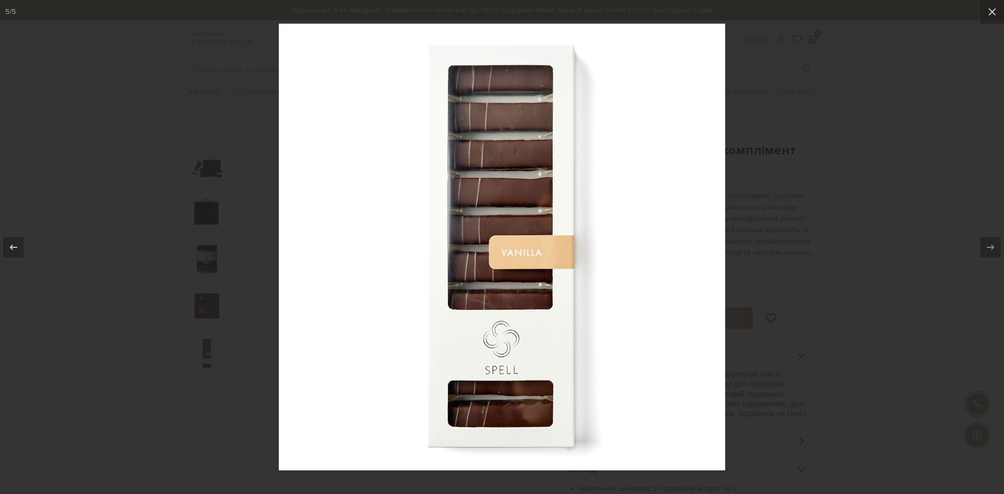
click at [814, 78] on div at bounding box center [502, 247] width 1004 height 494
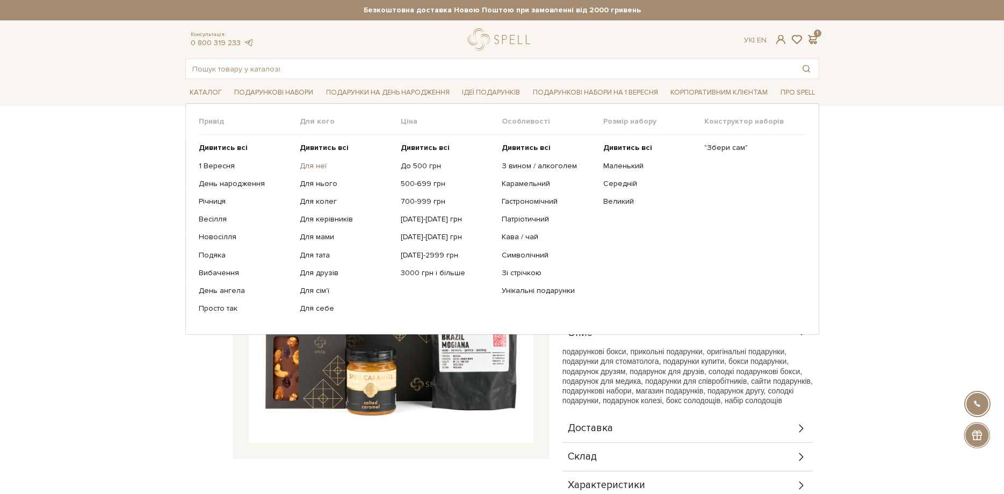
click at [309, 169] on link "Для неї" at bounding box center [346, 166] width 93 height 10
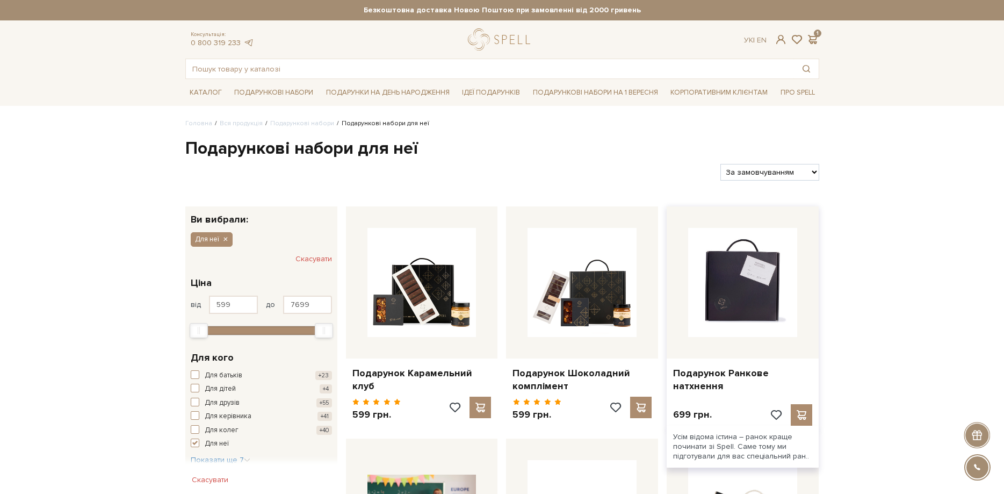
click at [767, 309] on img at bounding box center [742, 282] width 109 height 109
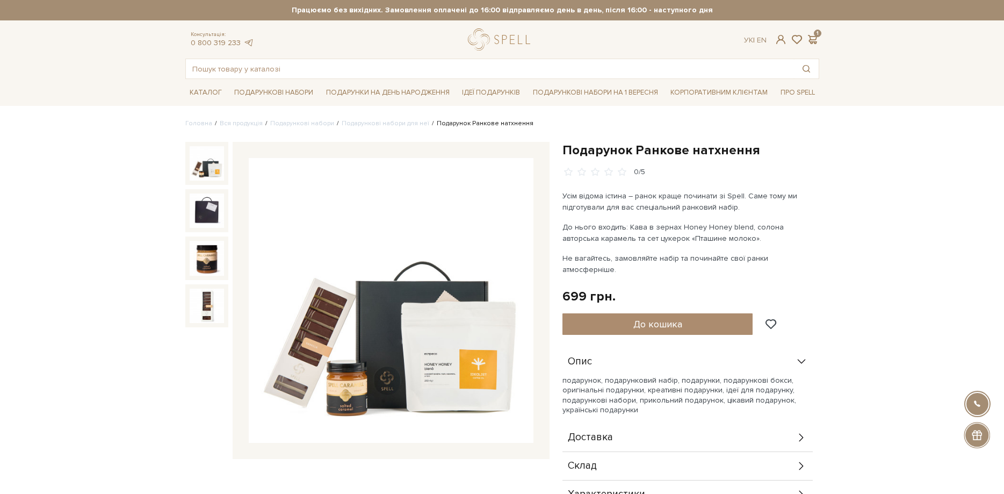
click at [459, 360] on img at bounding box center [391, 300] width 285 height 285
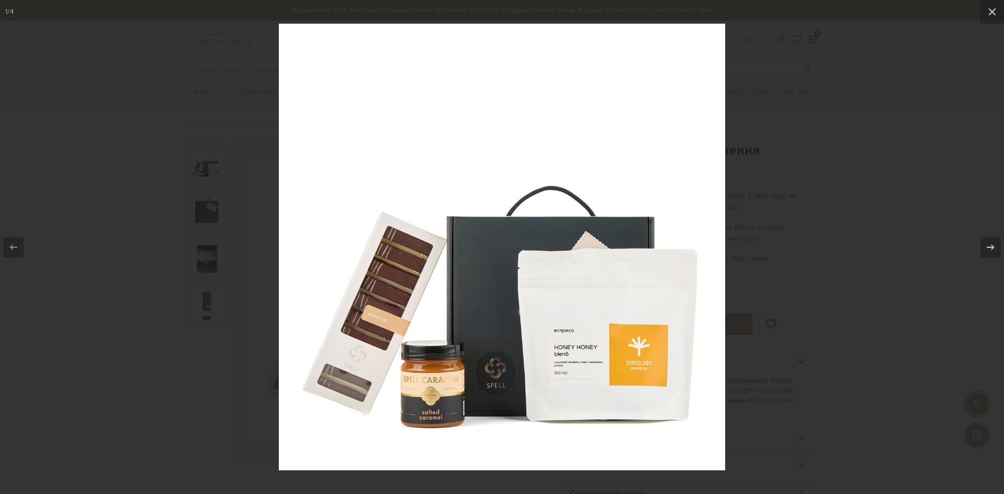
click at [806, 201] on div at bounding box center [502, 247] width 1004 height 494
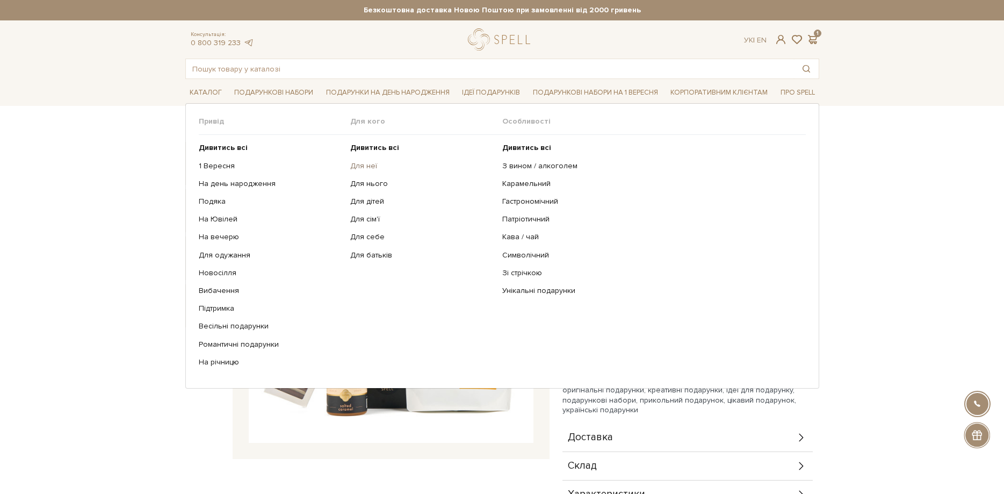
click at [365, 162] on link "Для неї" at bounding box center [422, 166] width 144 height 10
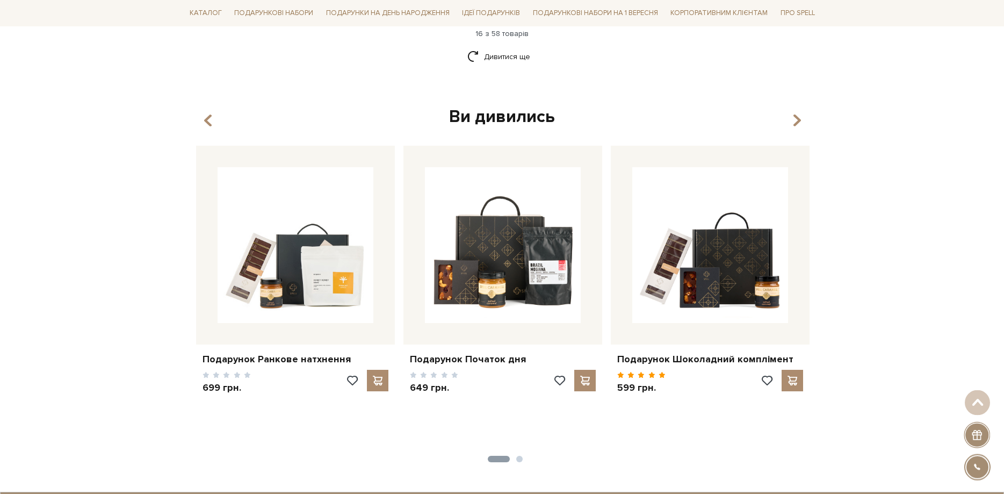
scroll to position [1546, 0]
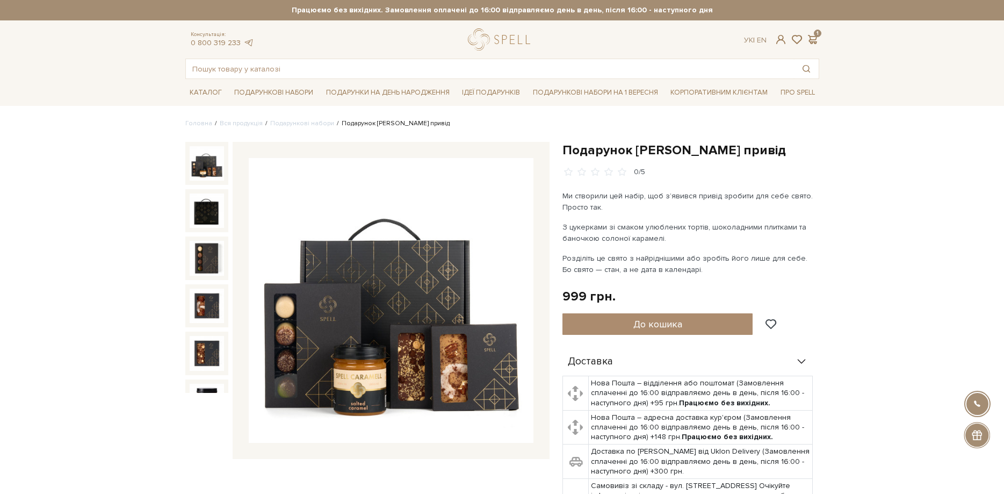
click at [460, 363] on img at bounding box center [391, 300] width 285 height 285
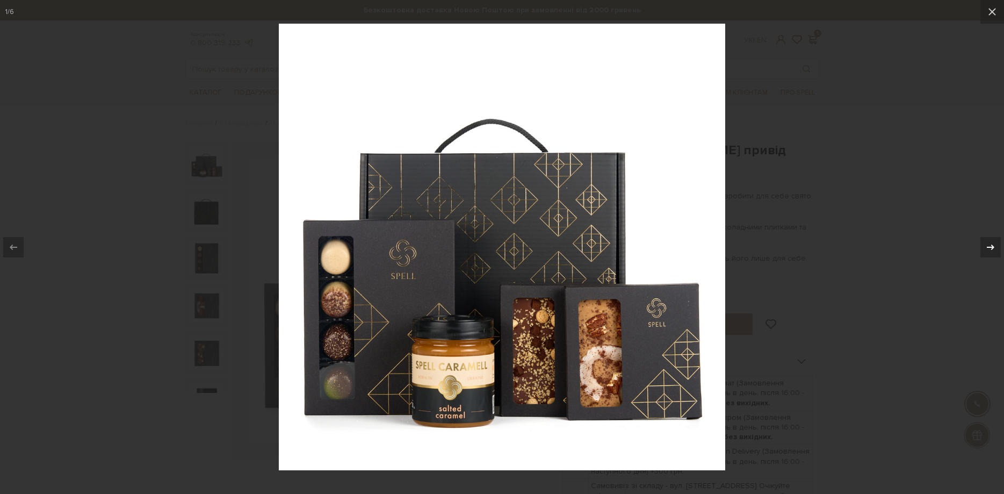
click at [984, 250] on icon at bounding box center [990, 247] width 13 height 13
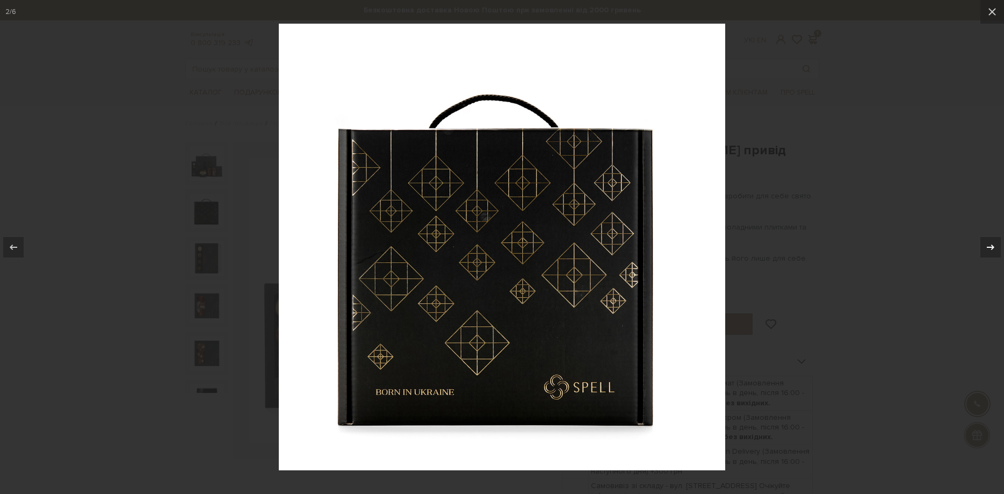
click at [984, 250] on icon at bounding box center [990, 247] width 13 height 13
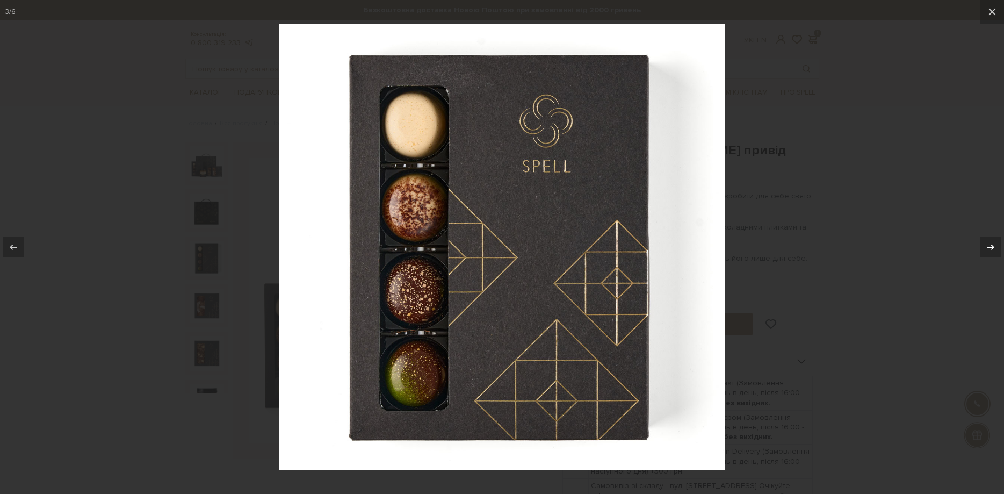
click at [984, 250] on icon at bounding box center [990, 247] width 13 height 13
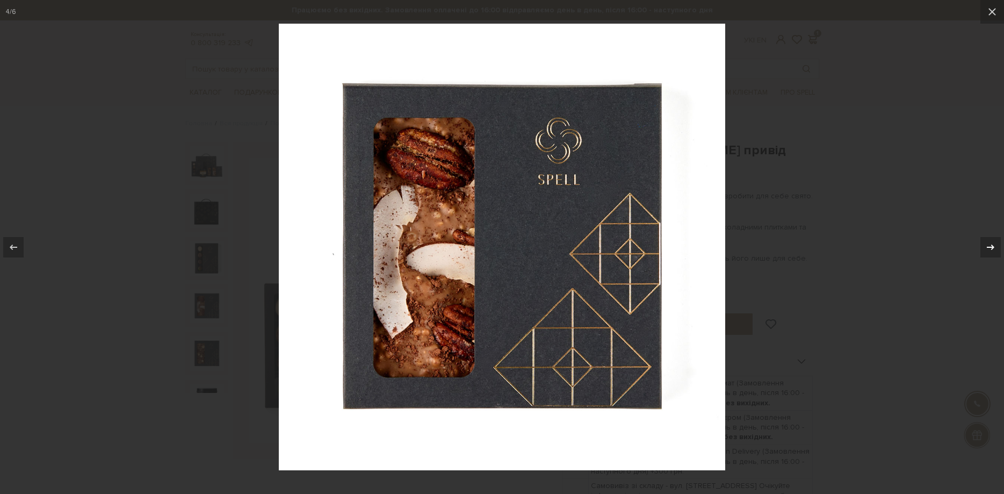
click at [984, 250] on icon at bounding box center [990, 247] width 13 height 13
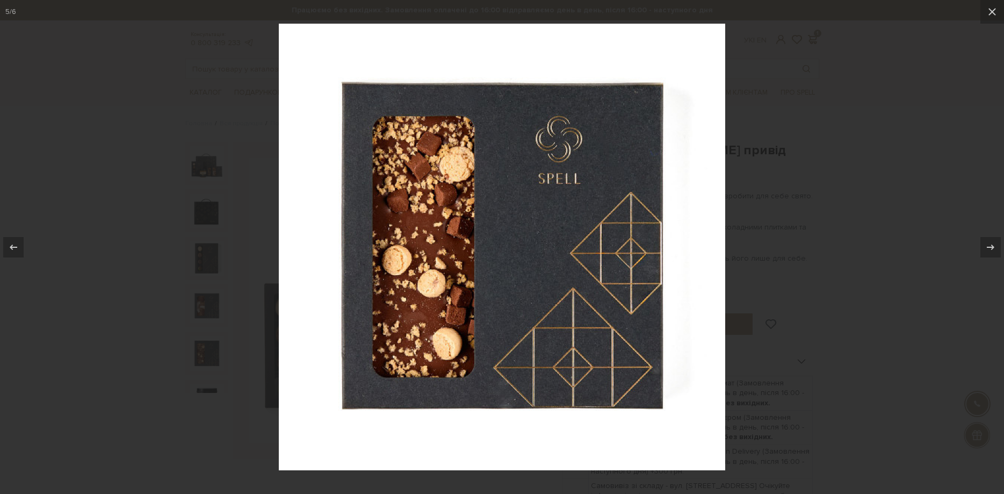
click at [769, 56] on div at bounding box center [502, 247] width 1004 height 494
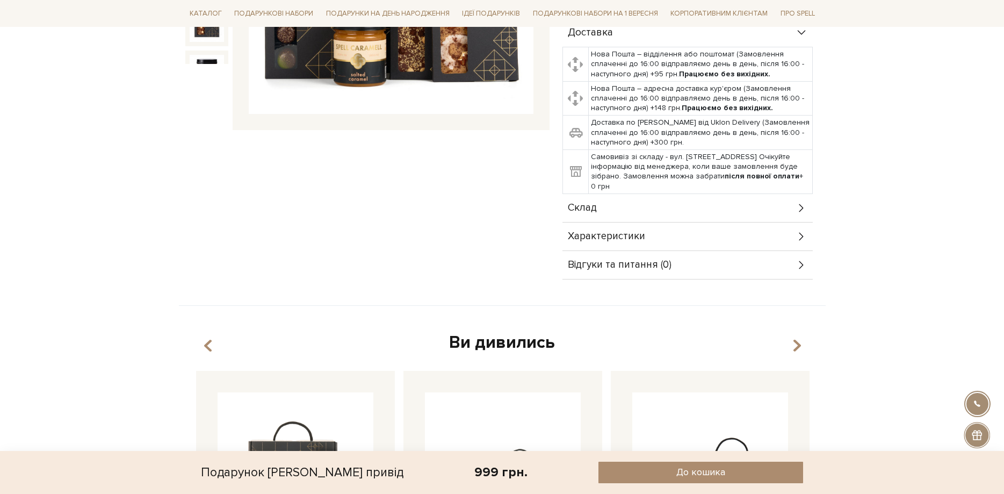
scroll to position [657, 0]
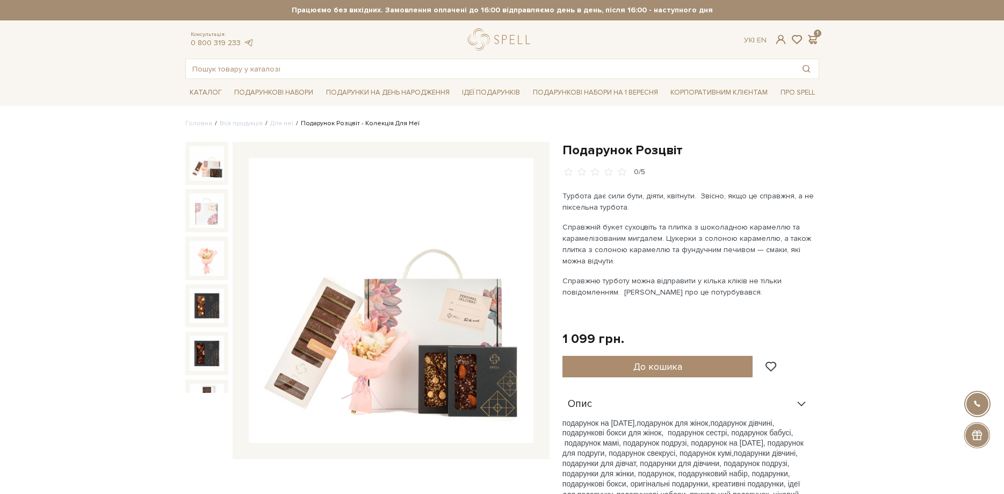
click at [470, 369] on img at bounding box center [391, 300] width 285 height 285
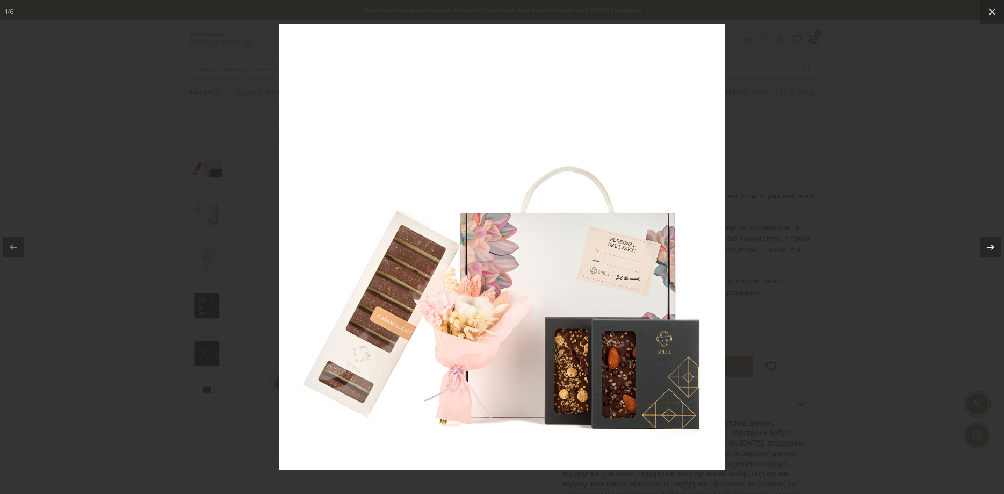
click at [988, 242] on icon at bounding box center [990, 247] width 13 height 13
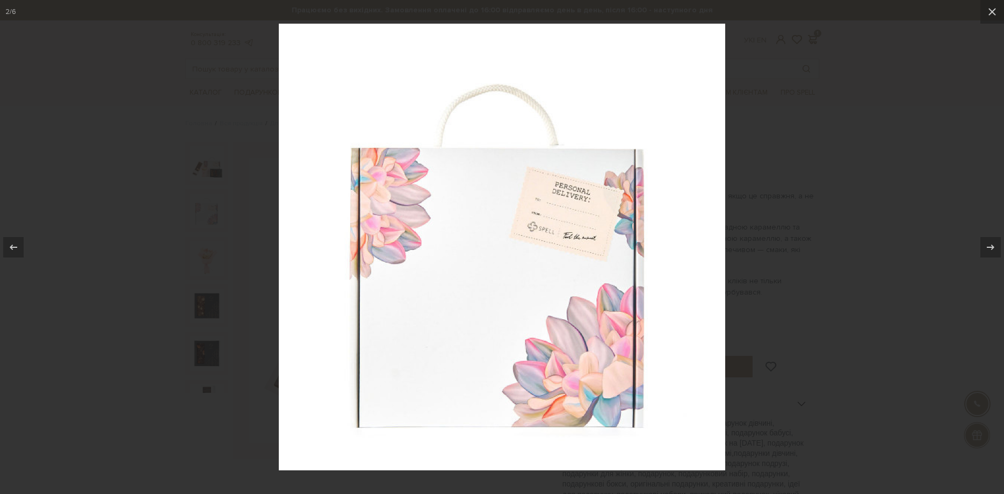
click at [865, 209] on div at bounding box center [502, 247] width 1004 height 494
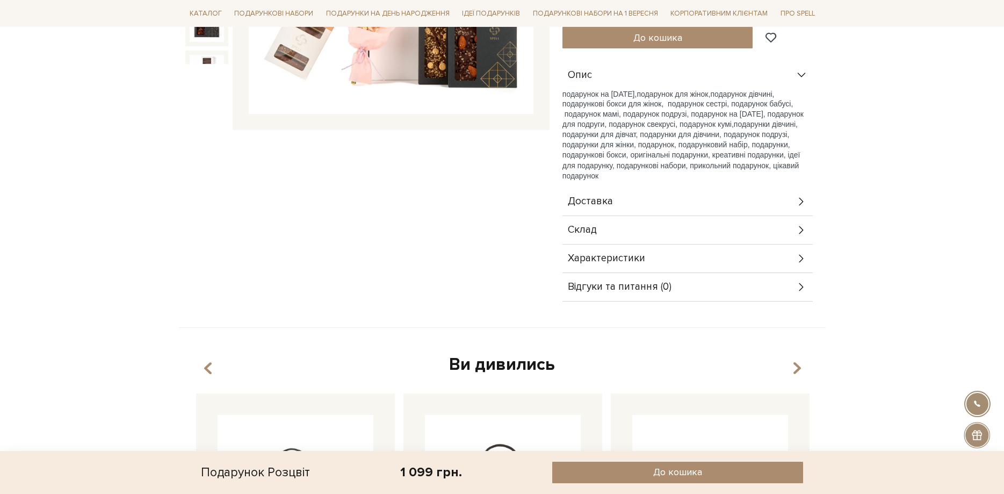
scroll to position [657, 0]
